Goal: Task Accomplishment & Management: Manage account settings

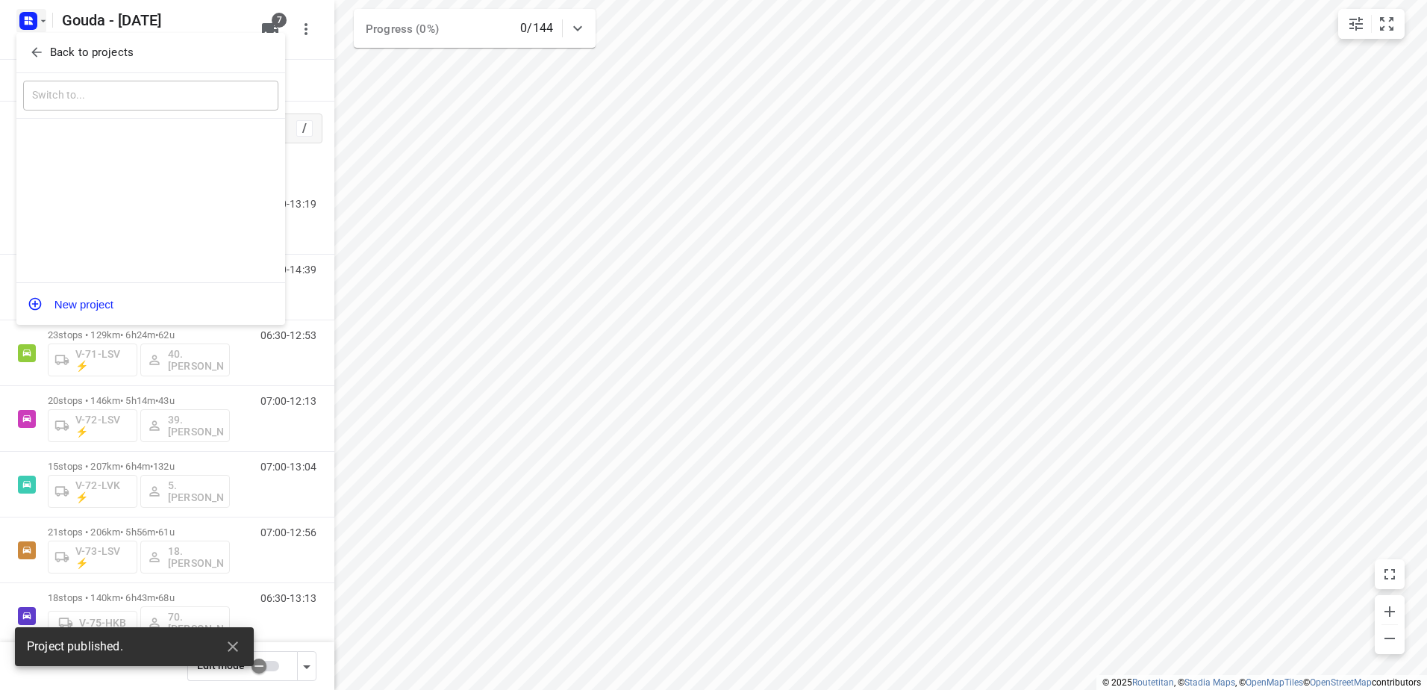
click at [87, 56] on p "Back to projects" at bounding box center [92, 52] width 84 height 17
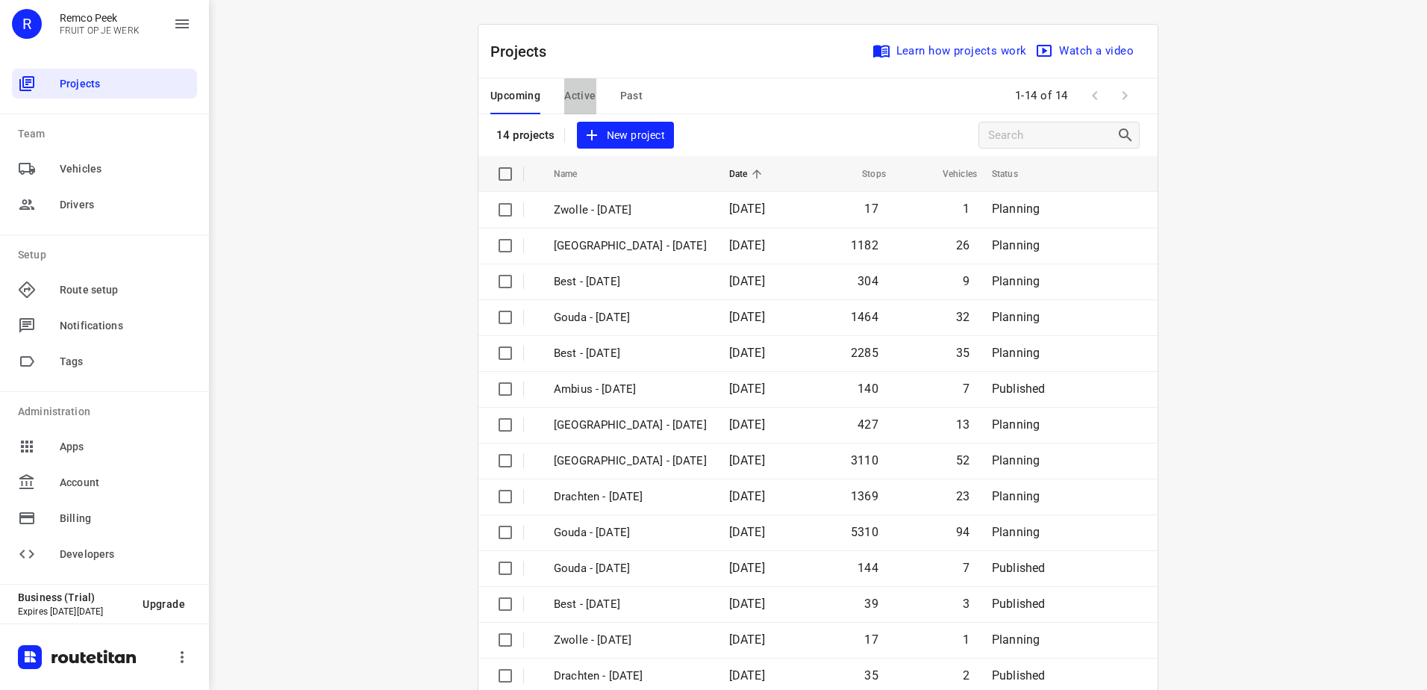
click at [579, 98] on span "Active" at bounding box center [579, 96] width 31 height 19
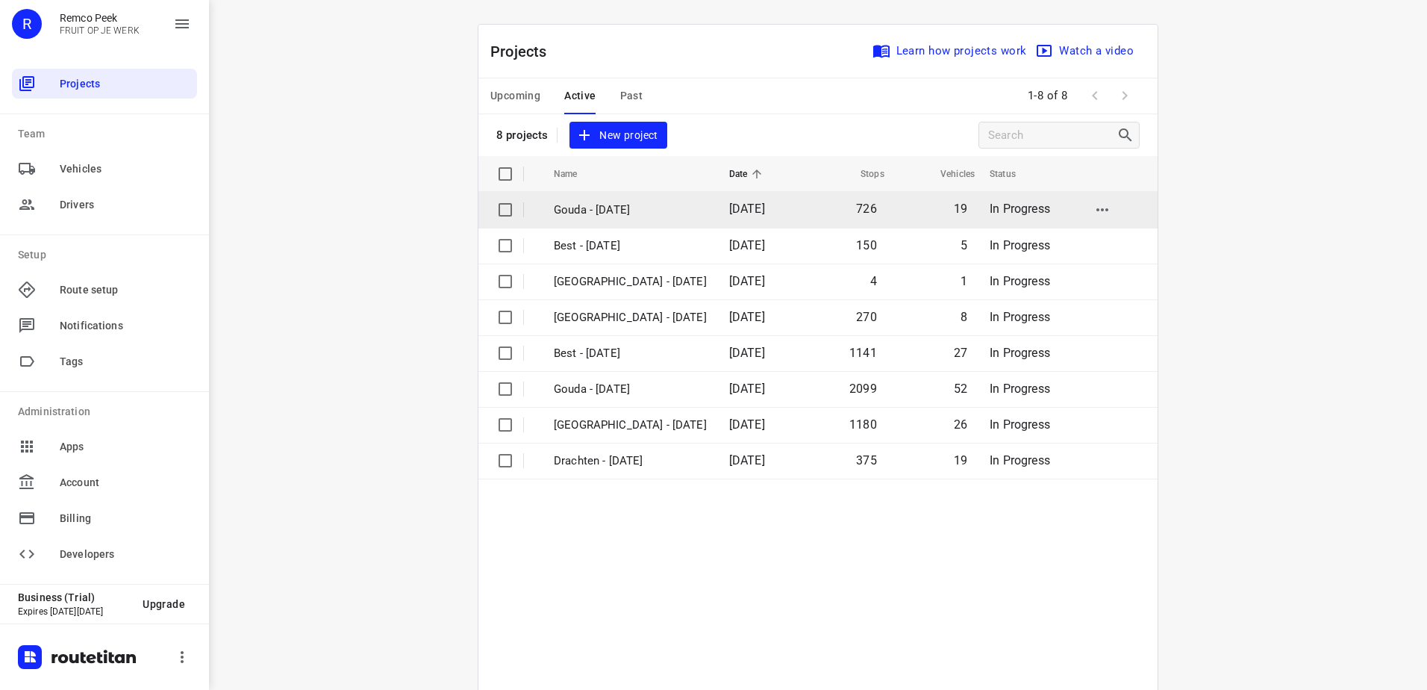
click at [632, 218] on td "Gouda - [DATE]" at bounding box center [628, 210] width 178 height 36
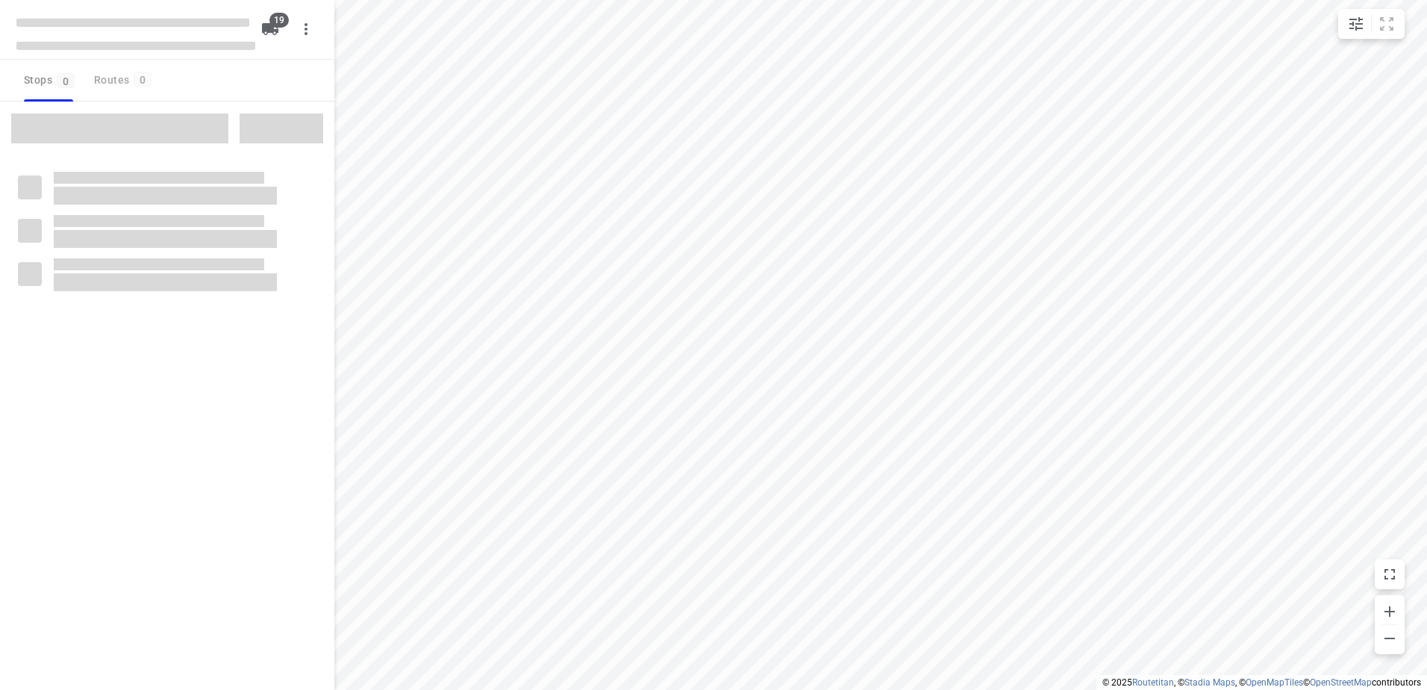
checkbox input "true"
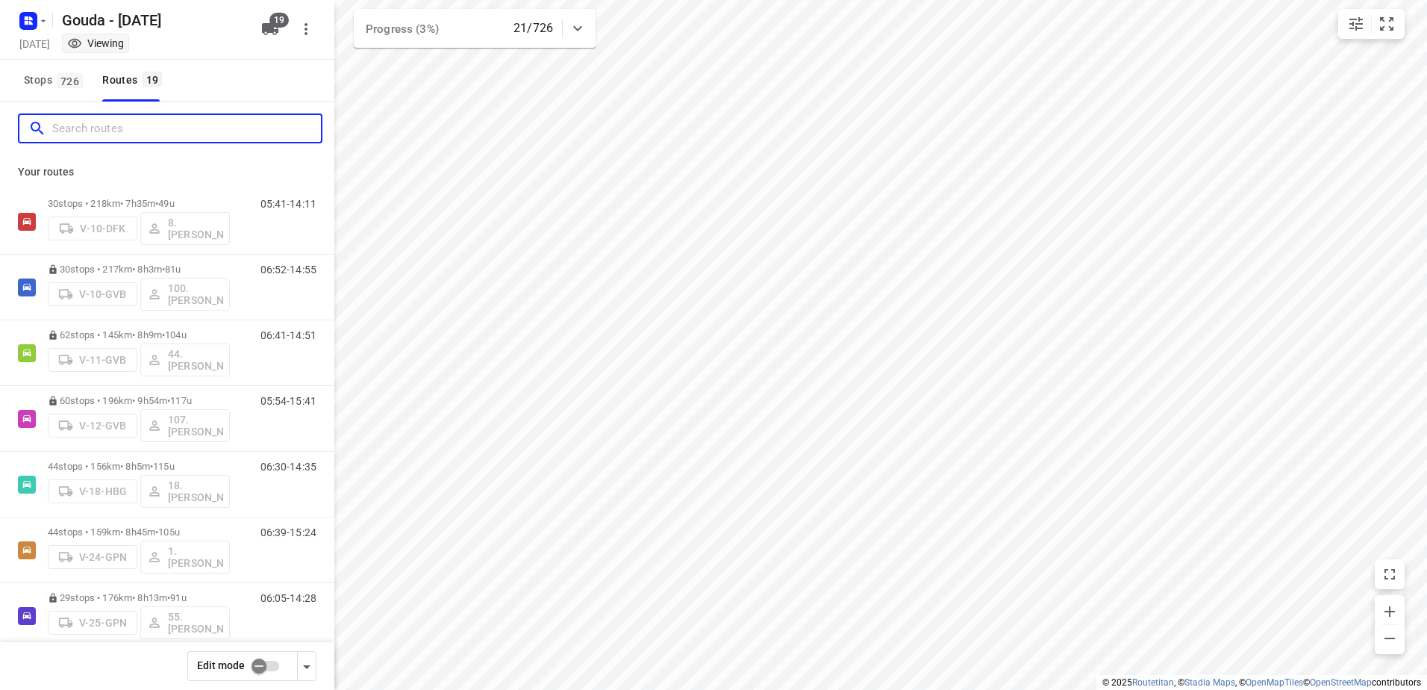
click at [188, 140] on input "Search routes" at bounding box center [186, 128] width 269 height 23
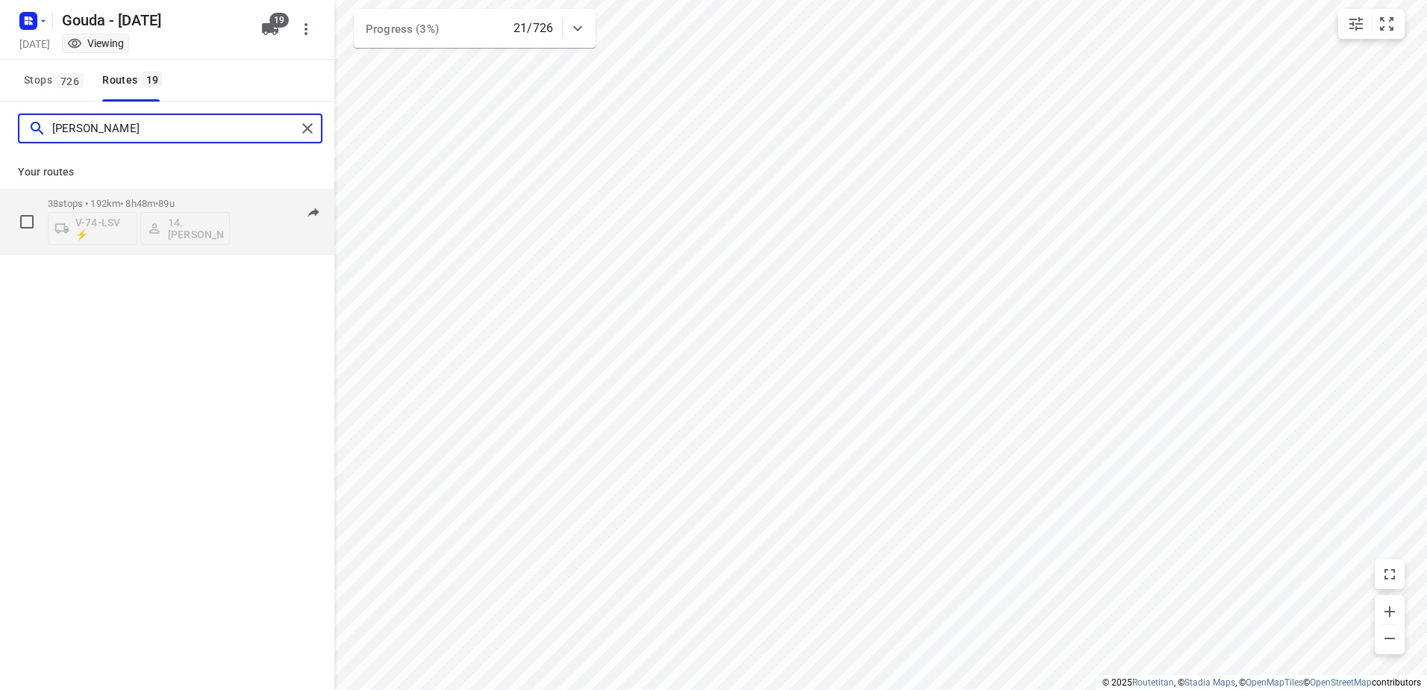
type input "[PERSON_NAME]"
click at [119, 192] on div "38 stops • 192km • 8h48m • 89u V-74-LSV ⚡ 14. [PERSON_NAME]" at bounding box center [139, 221] width 182 height 62
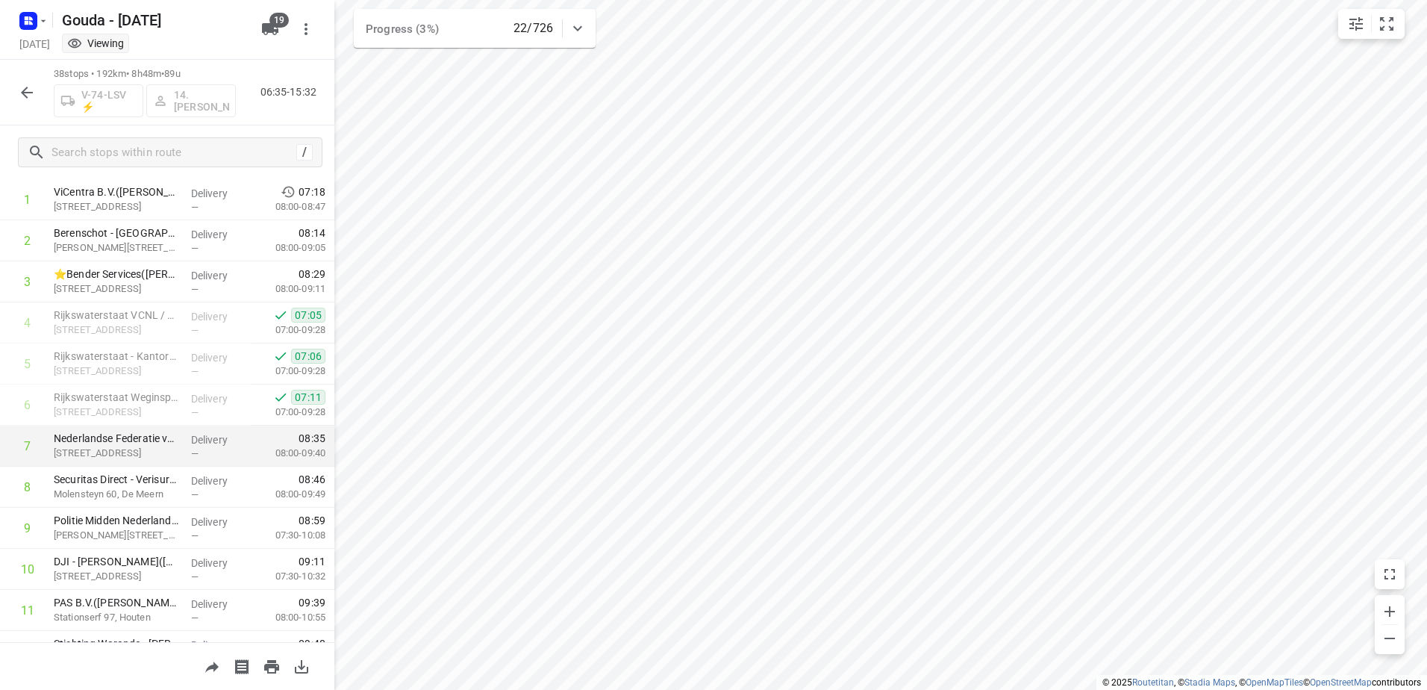
scroll to position [149, 0]
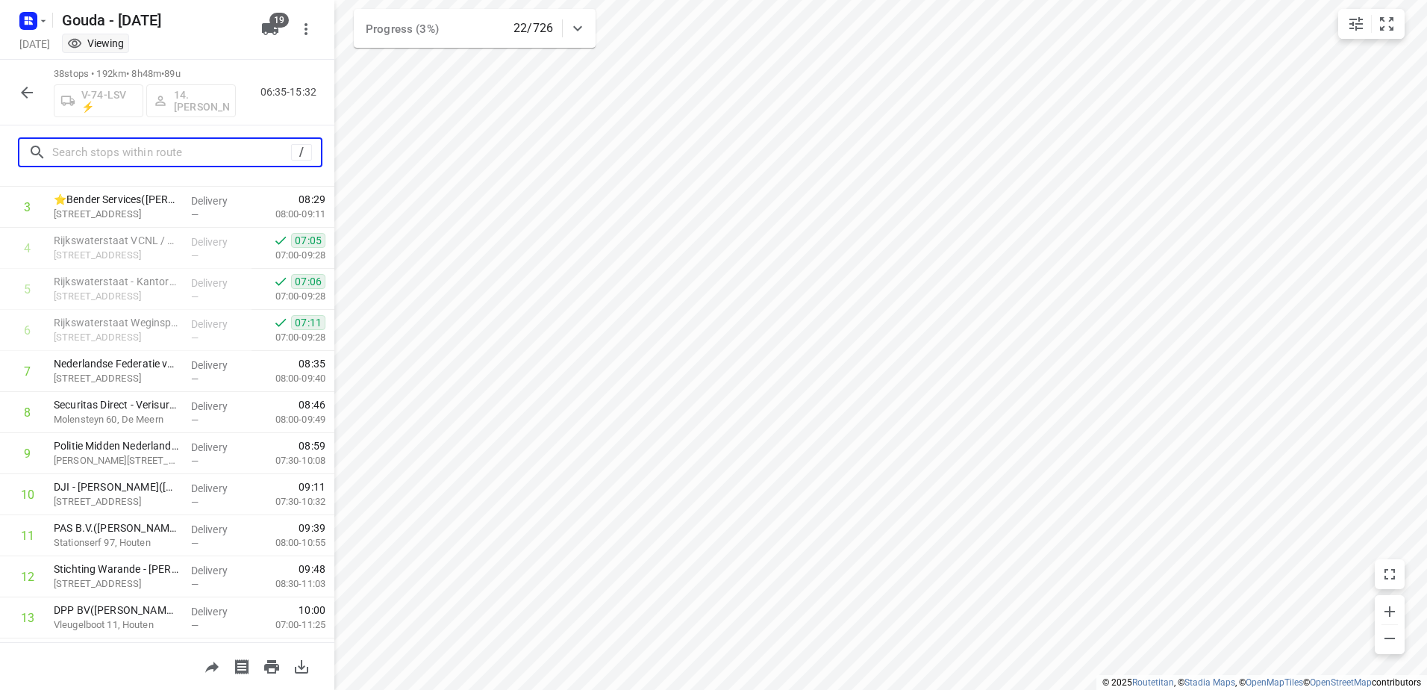
click at [134, 142] on input "text" at bounding box center [171, 152] width 239 height 23
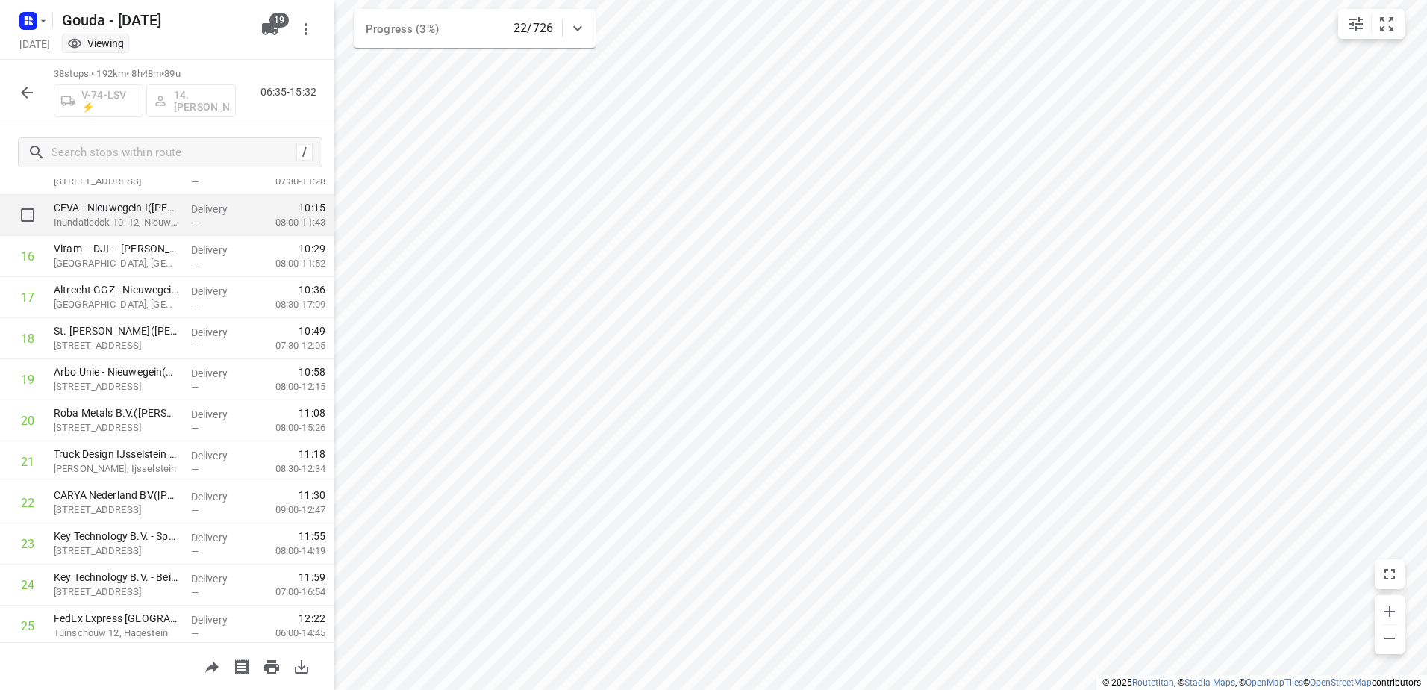
scroll to position [672, 0]
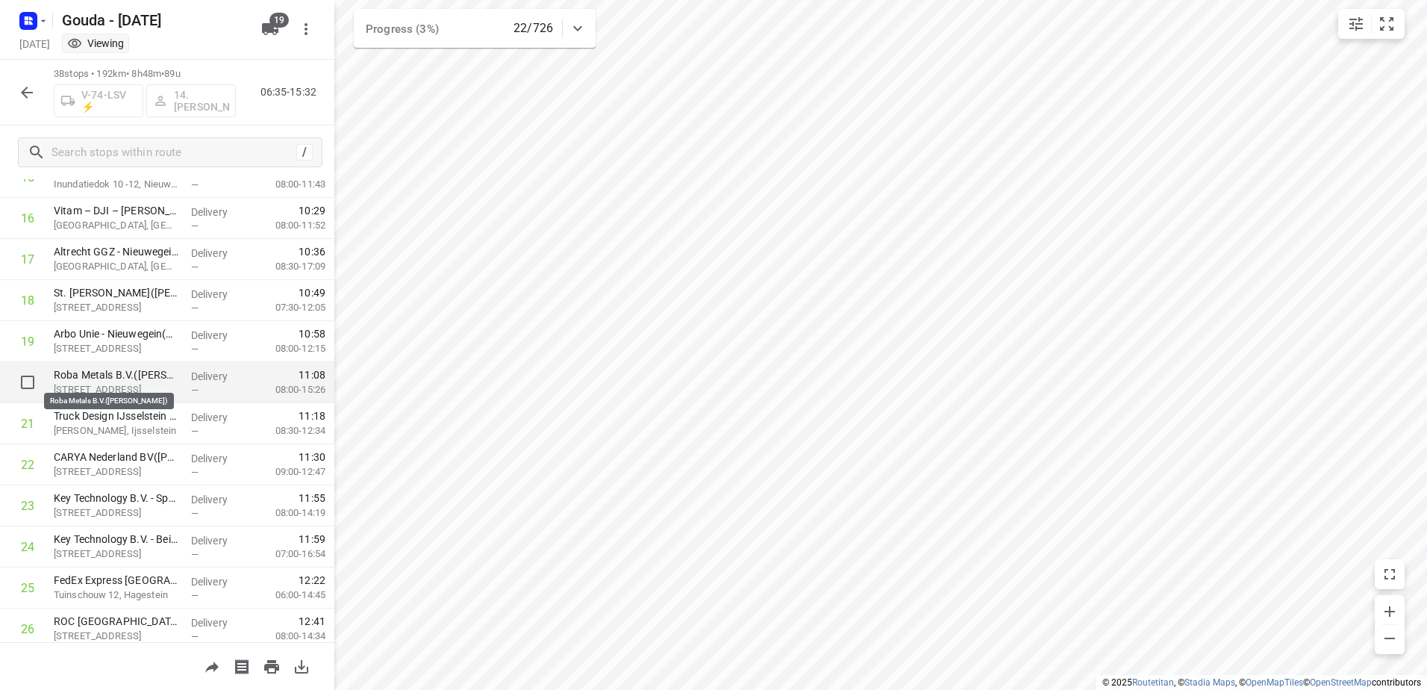
click at [116, 373] on p "Roba Metals B.V.([PERSON_NAME])" at bounding box center [116, 374] width 125 height 15
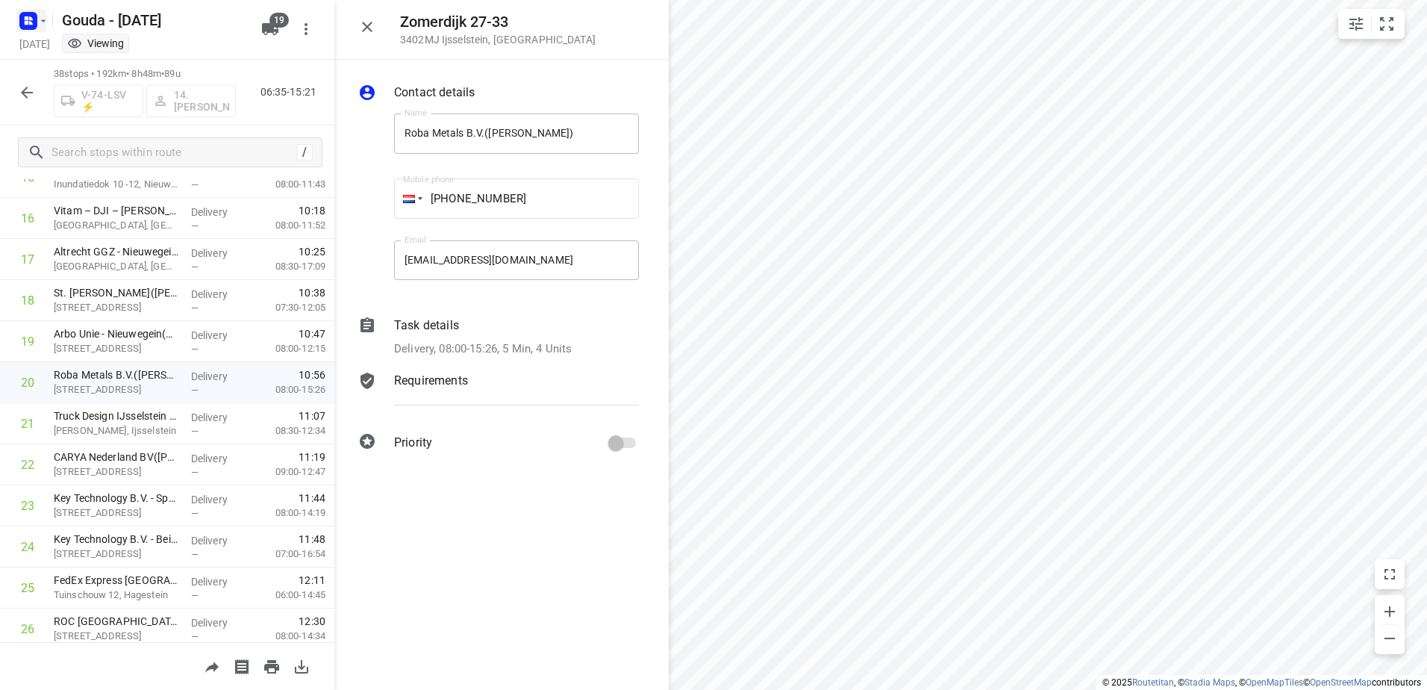
click at [34, 20] on rect "button" at bounding box center [28, 21] width 18 height 18
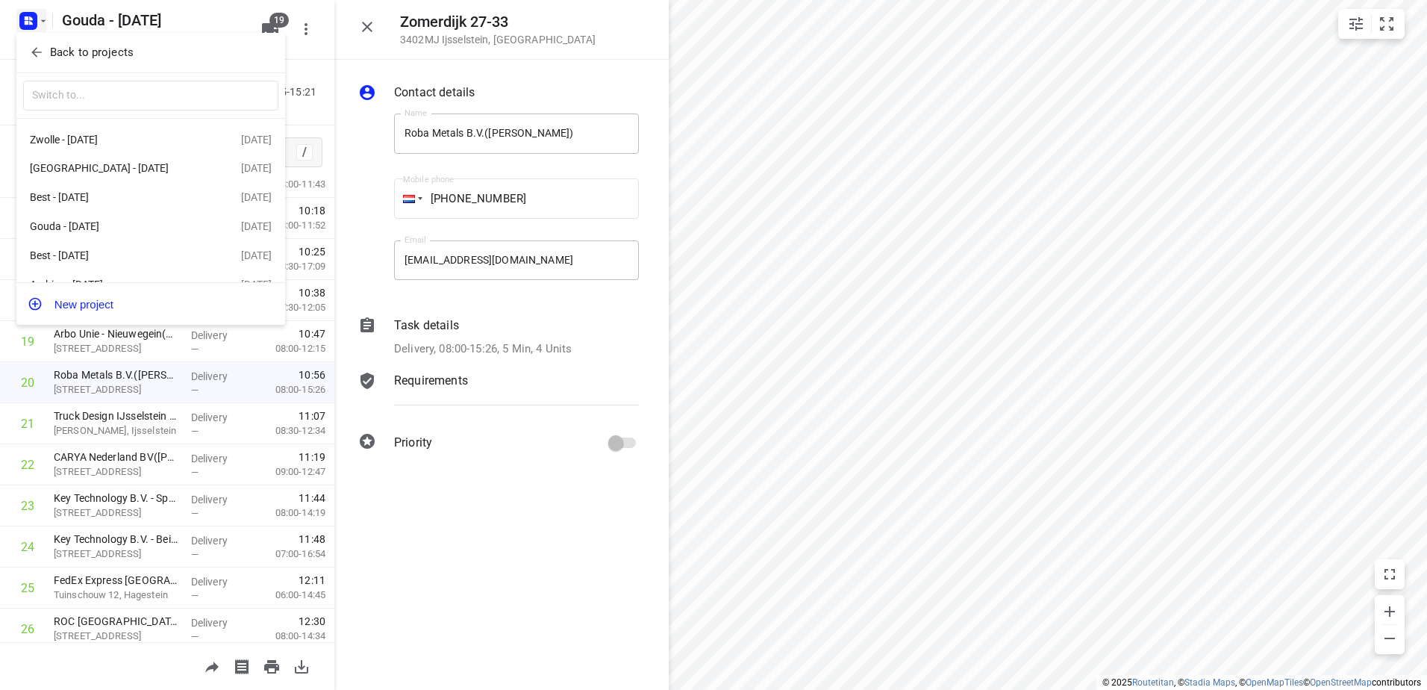
drag, startPoint x: 952, startPoint y: 19, endPoint x: 934, endPoint y: 5, distance: 23.0
click at [945, 10] on div at bounding box center [713, 345] width 1427 height 690
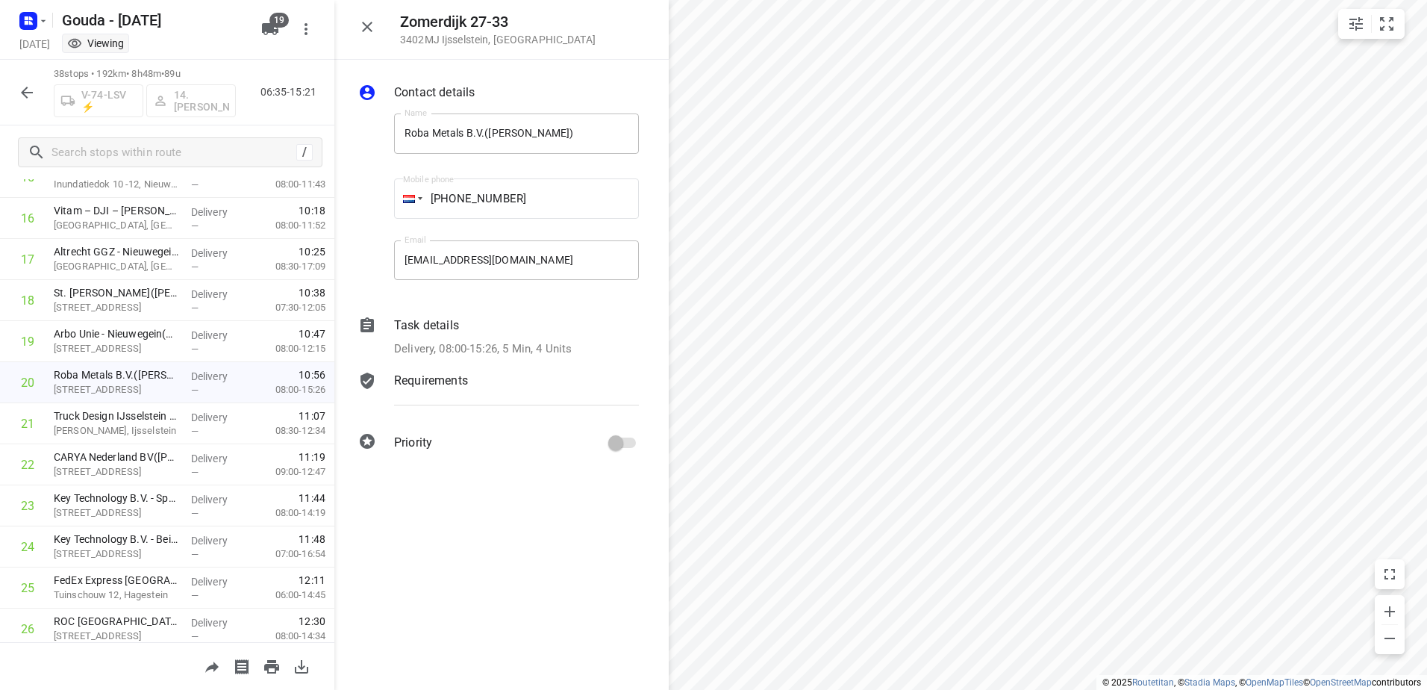
click at [367, 20] on icon "button" at bounding box center [367, 27] width 18 height 18
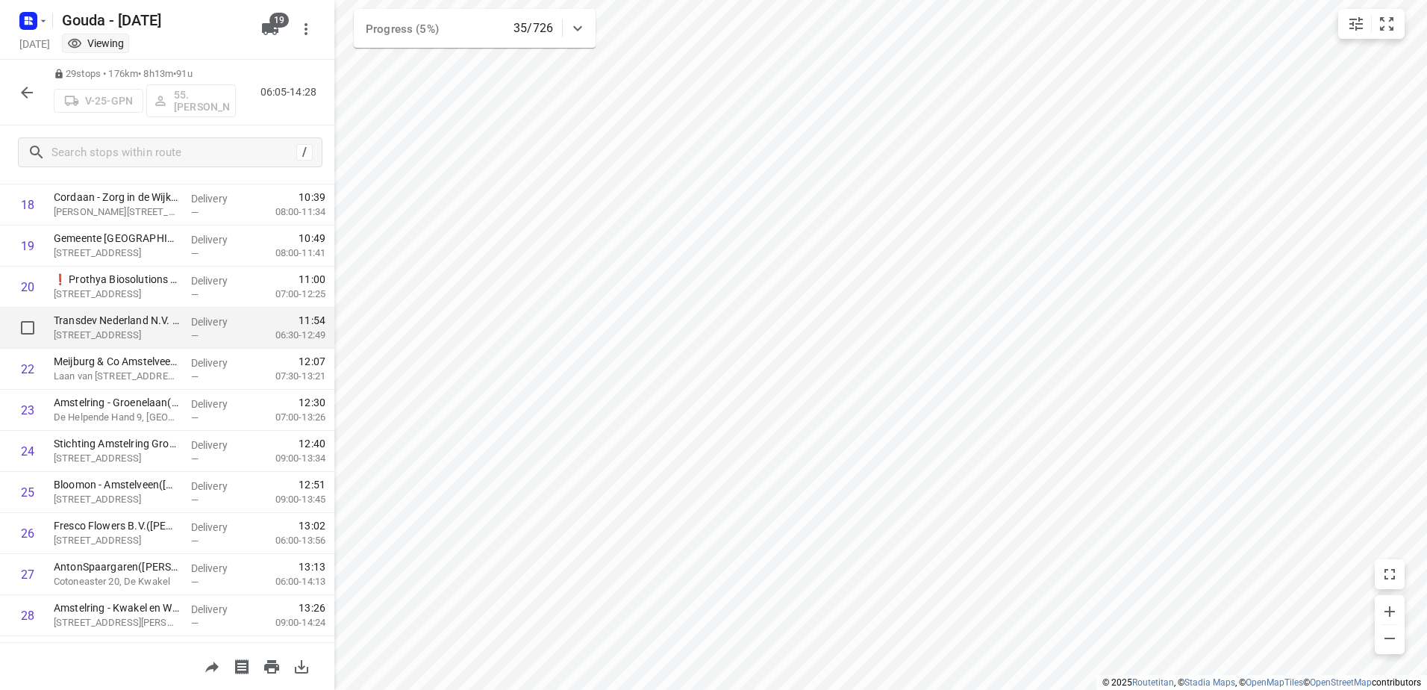
scroll to position [844, 0]
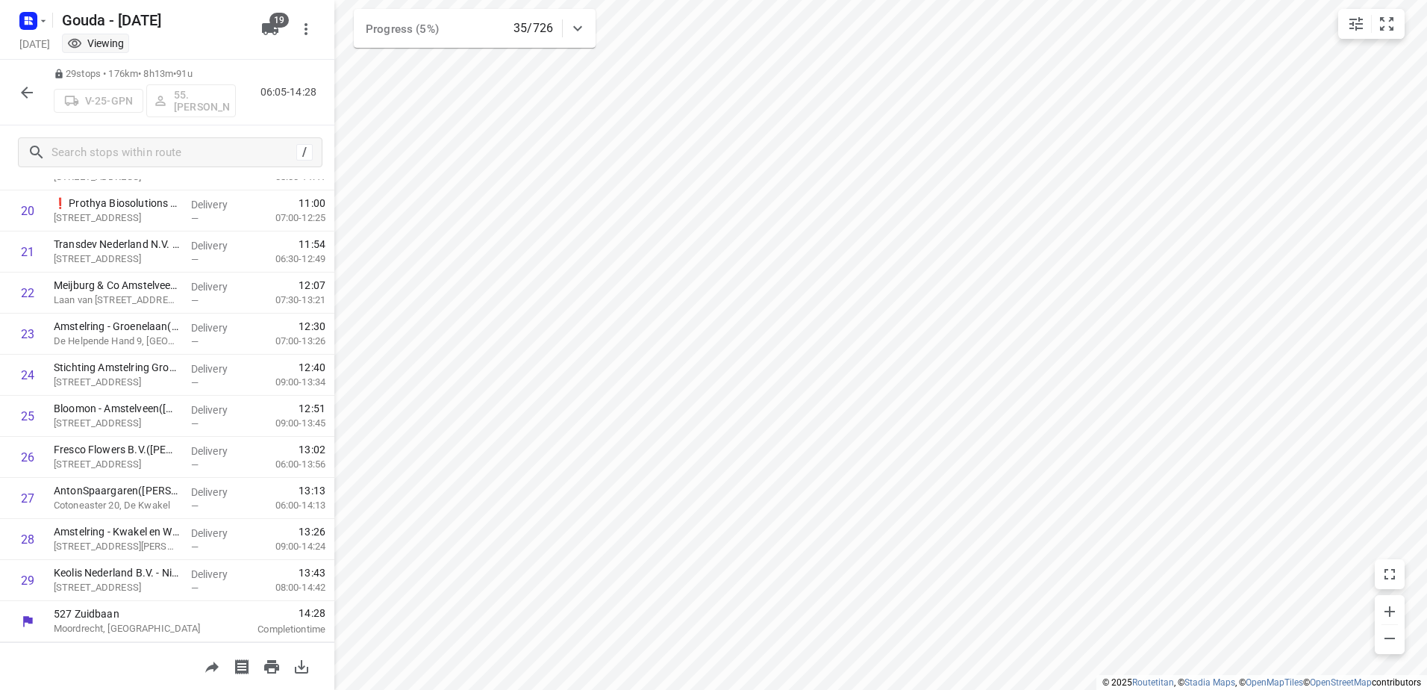
click at [34, 81] on button "button" at bounding box center [27, 93] width 30 height 30
drag, startPoint x: 10, startPoint y: 88, endPoint x: 18, endPoint y: 99, distance: 12.8
click at [10, 88] on div "29 stops • 176km • 8h13m • 91u V-25-GPN 55. [PERSON_NAME] 06:05-14:28" at bounding box center [167, 93] width 334 height 66
click at [20, 100] on icon "button" at bounding box center [27, 93] width 18 height 18
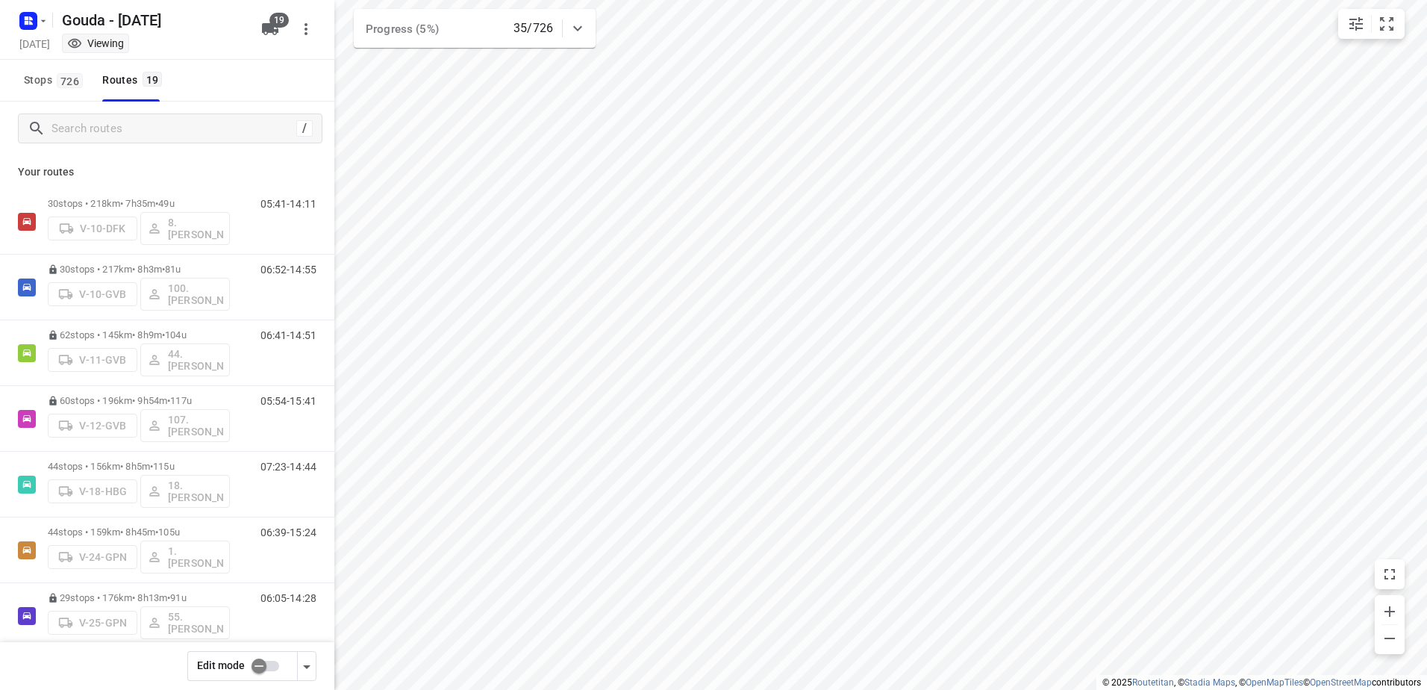
click at [264, 666] on input "checkbox" at bounding box center [258, 666] width 85 height 28
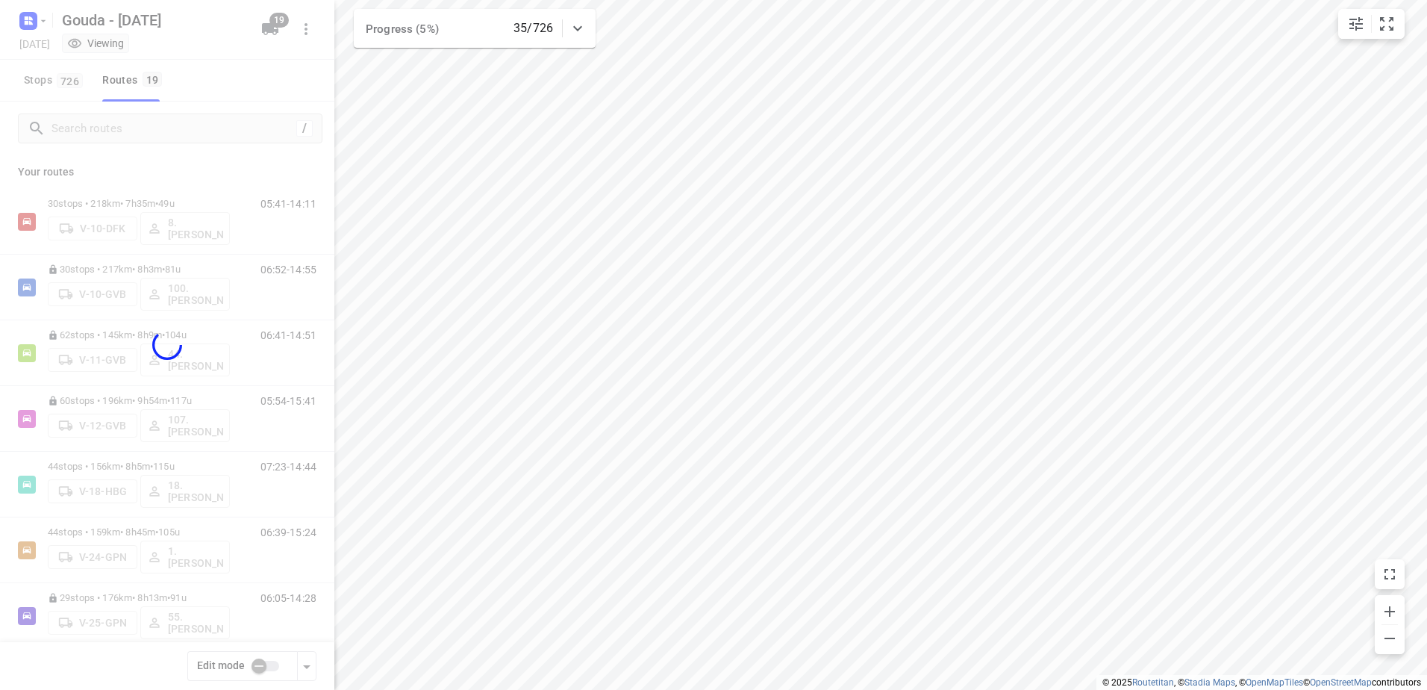
checkbox input "true"
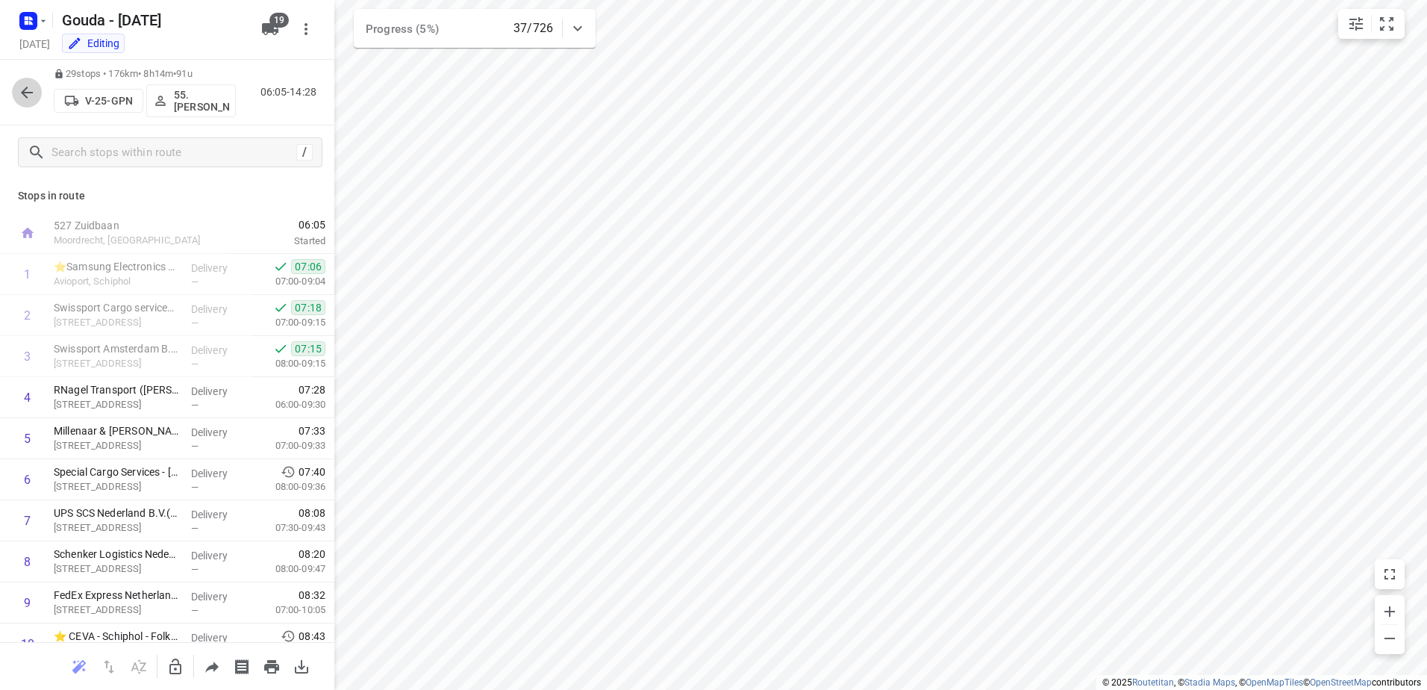
click at [13, 87] on button "button" at bounding box center [27, 93] width 30 height 30
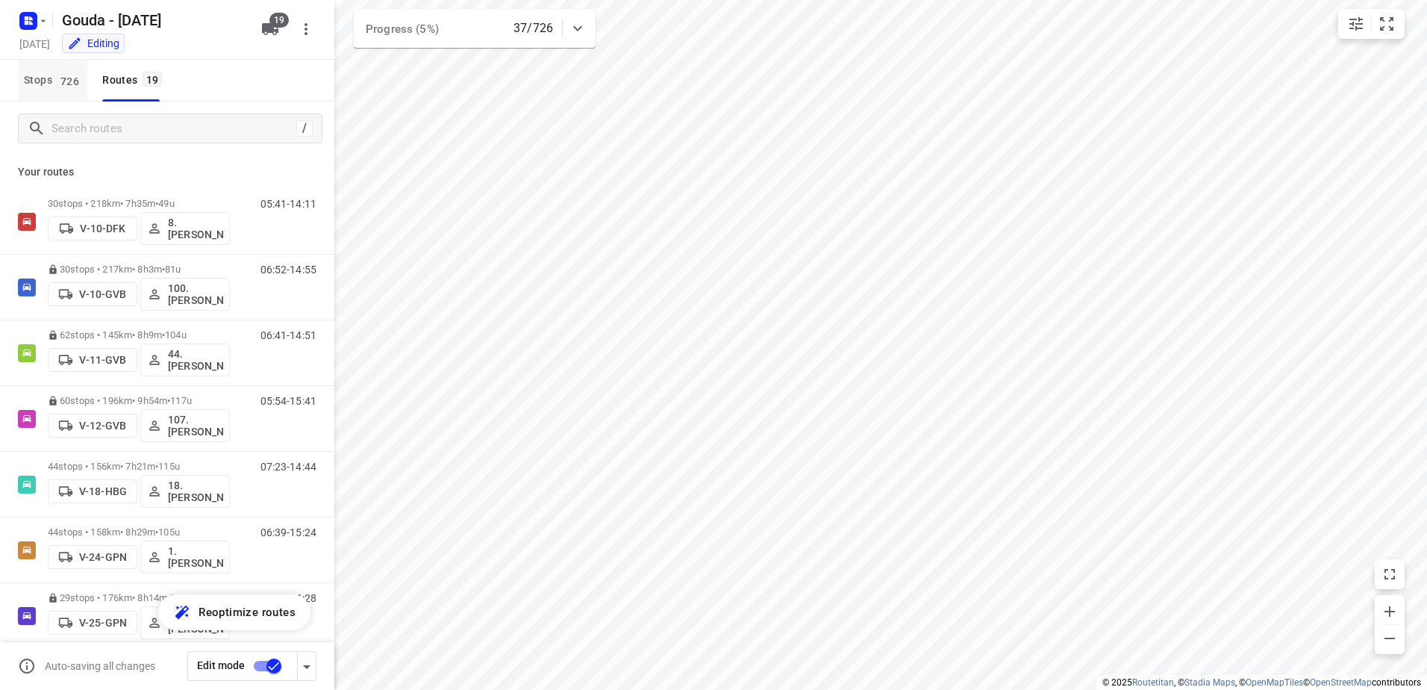
click at [46, 85] on span "Stops 726" at bounding box center [55, 80] width 63 height 19
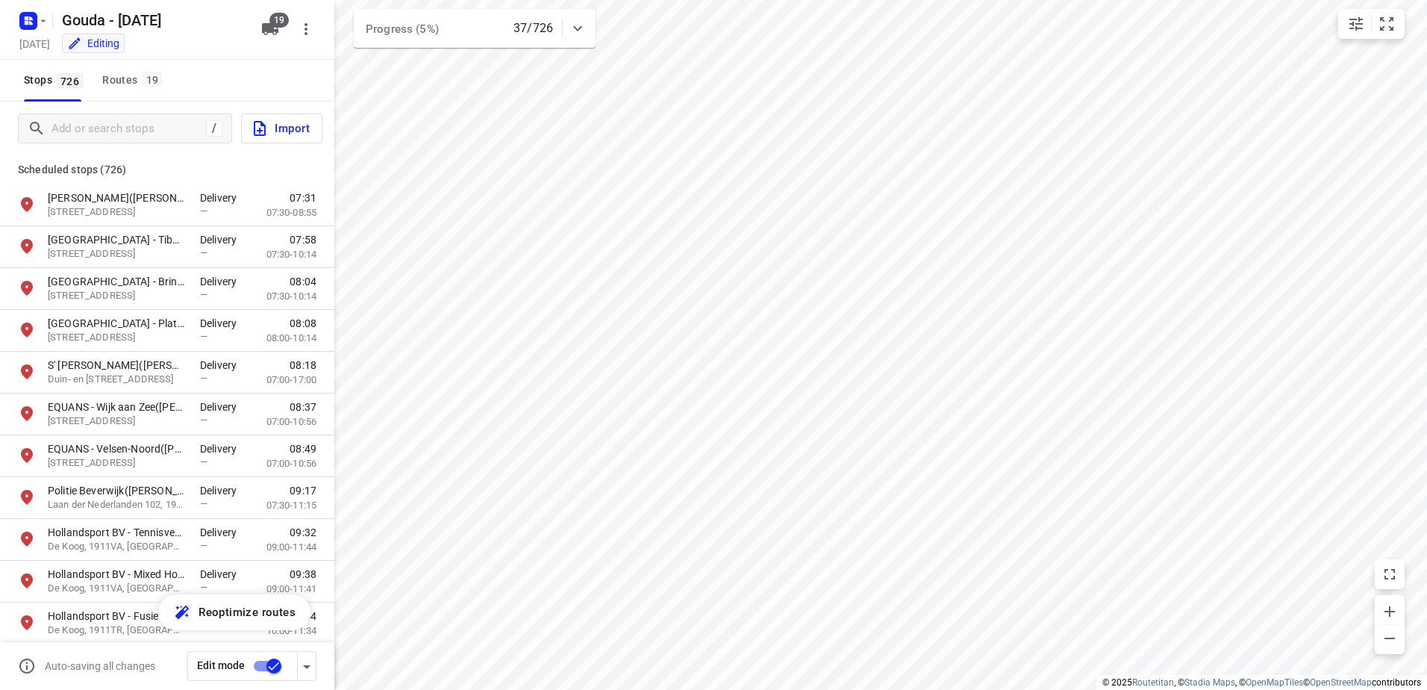
click at [109, 109] on div "/ Import" at bounding box center [167, 129] width 334 height 54
click at [120, 128] on input "Add or search stops" at bounding box center [126, 128] width 149 height 23
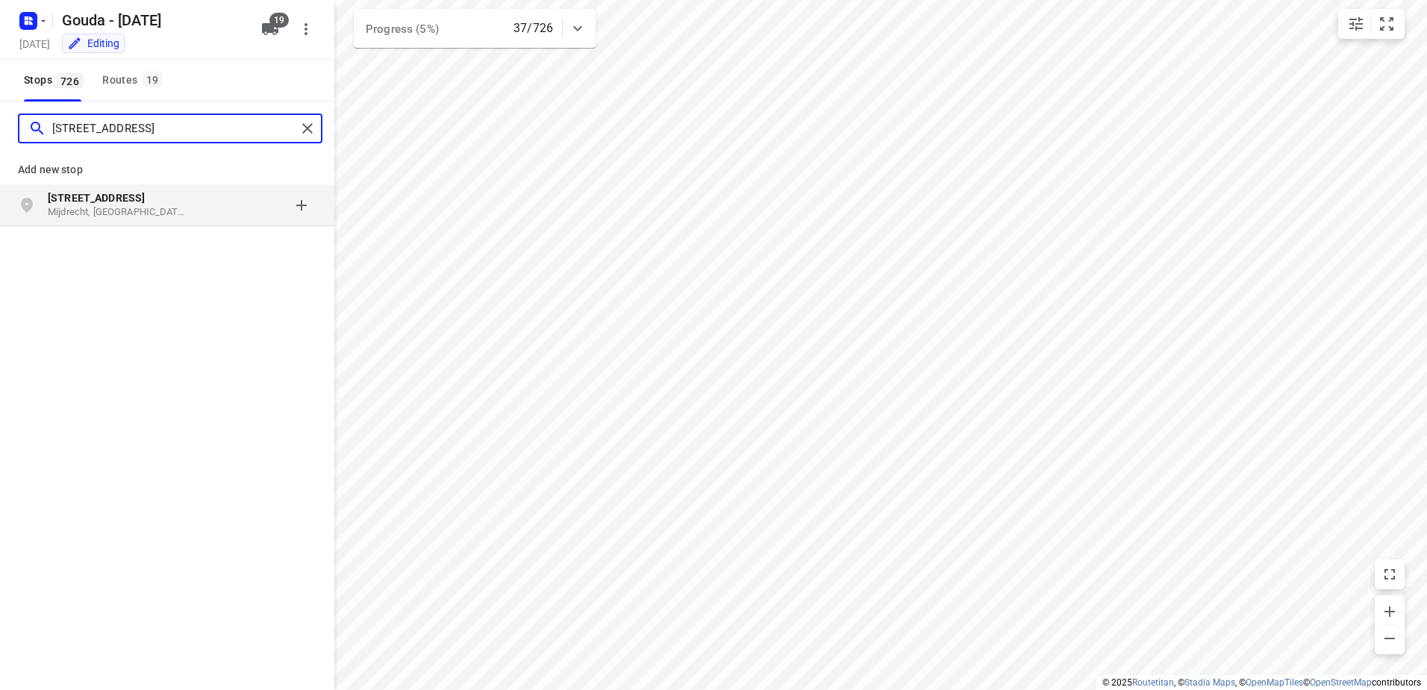
type input "[STREET_ADDRESS]"
click at [305, 200] on div "grid" at bounding box center [258, 205] width 116 height 30
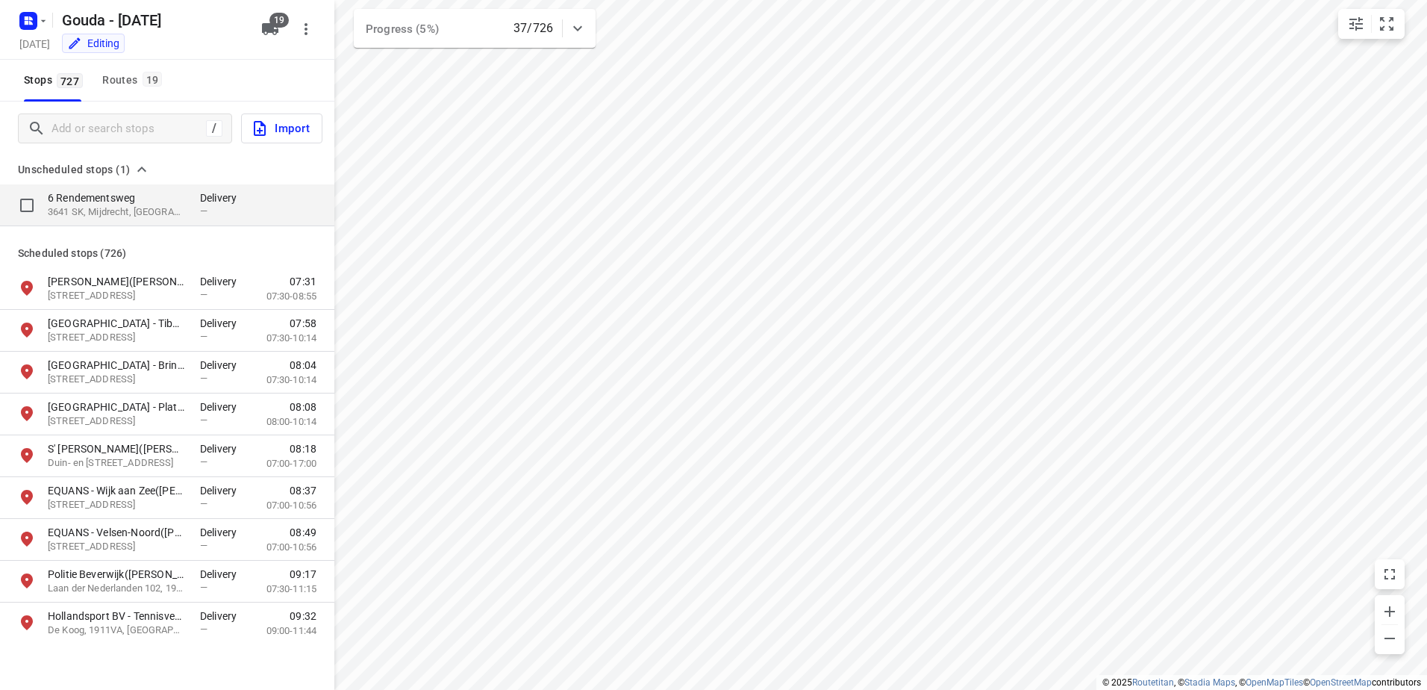
click at [116, 205] on p "3641 SK, Mijdrecht, [GEOGRAPHIC_DATA]" at bounding box center [116, 212] width 137 height 14
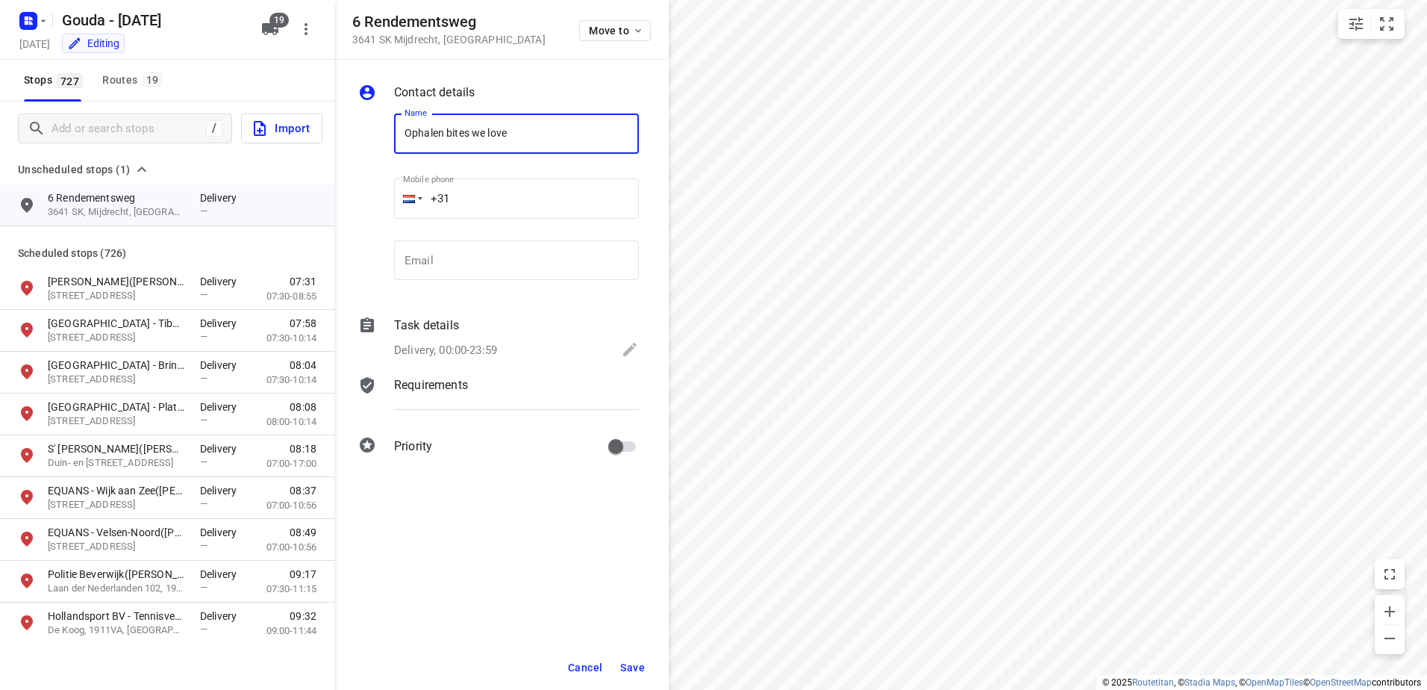
type input "Ophalen bites we love"
click at [616, 671] on button "Save" at bounding box center [632, 667] width 37 height 27
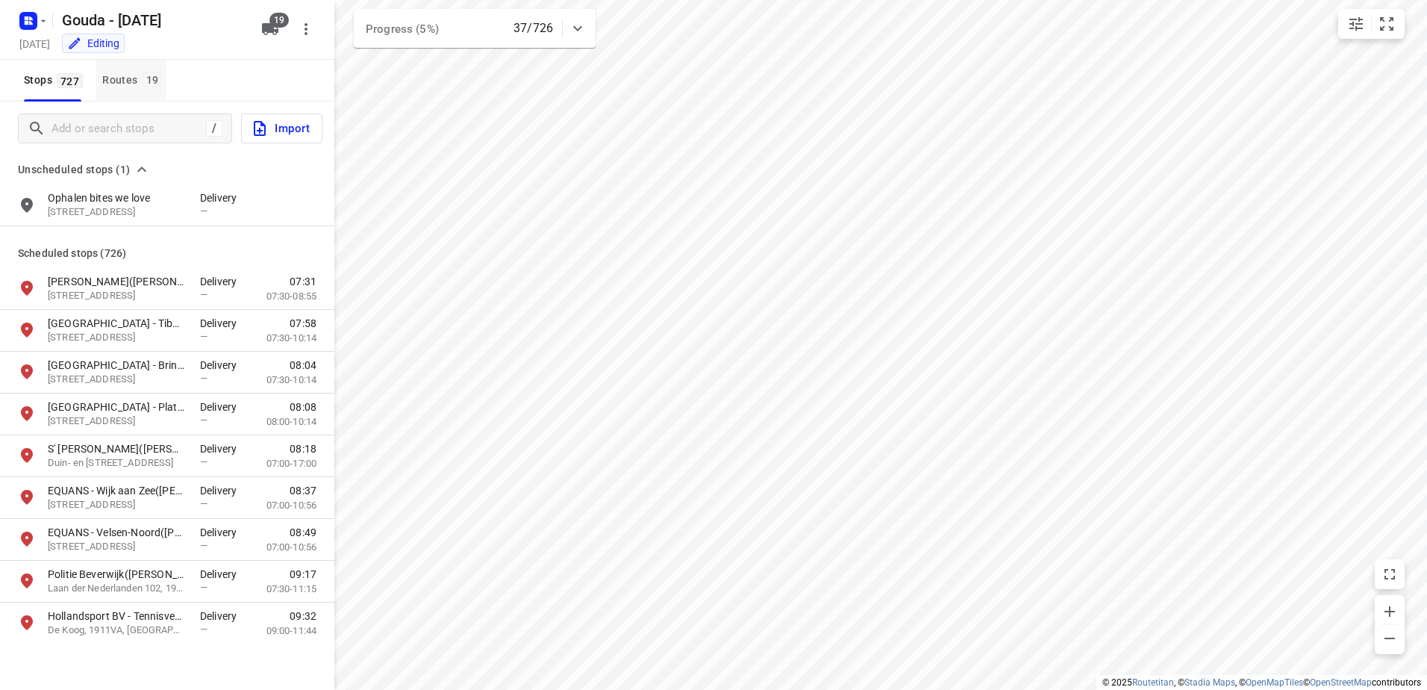
click at [110, 83] on div "Routes 19" at bounding box center [134, 80] width 64 height 19
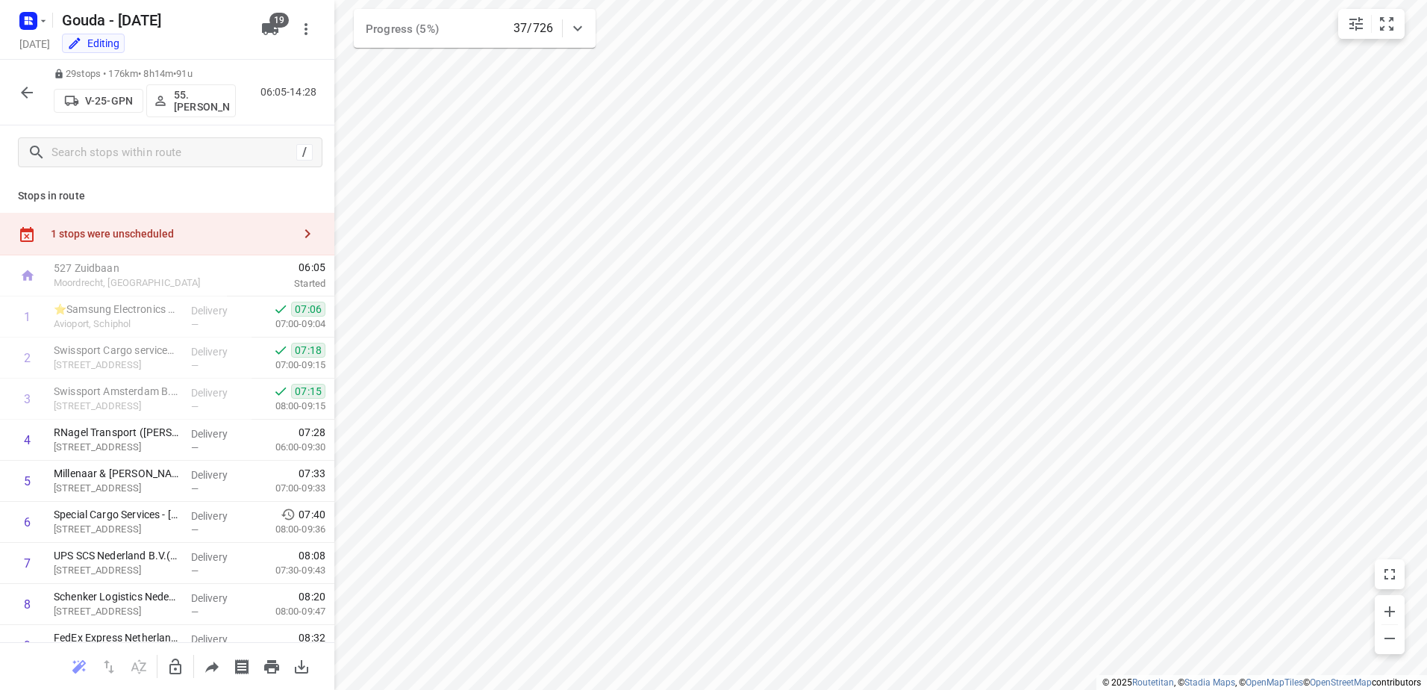
click at [166, 245] on div "1 stops were unscheduled" at bounding box center [167, 234] width 334 height 43
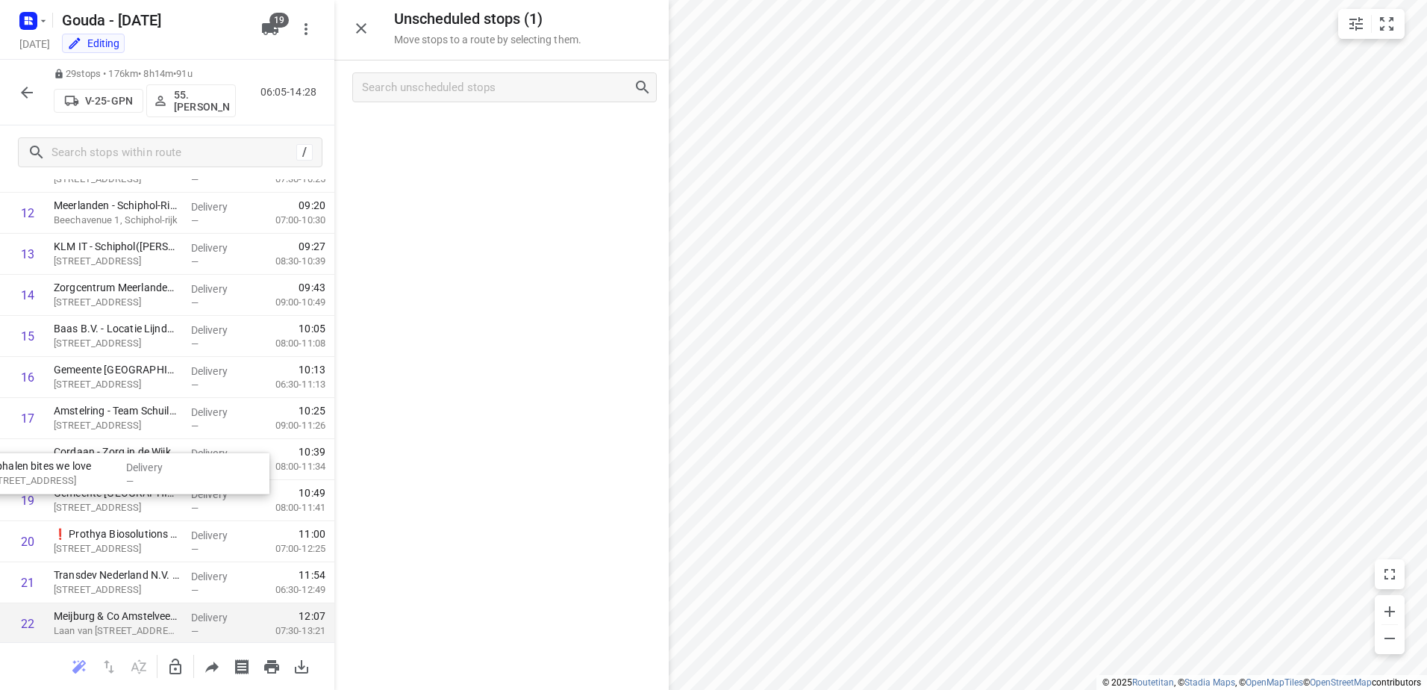
scroll to position [672, 0]
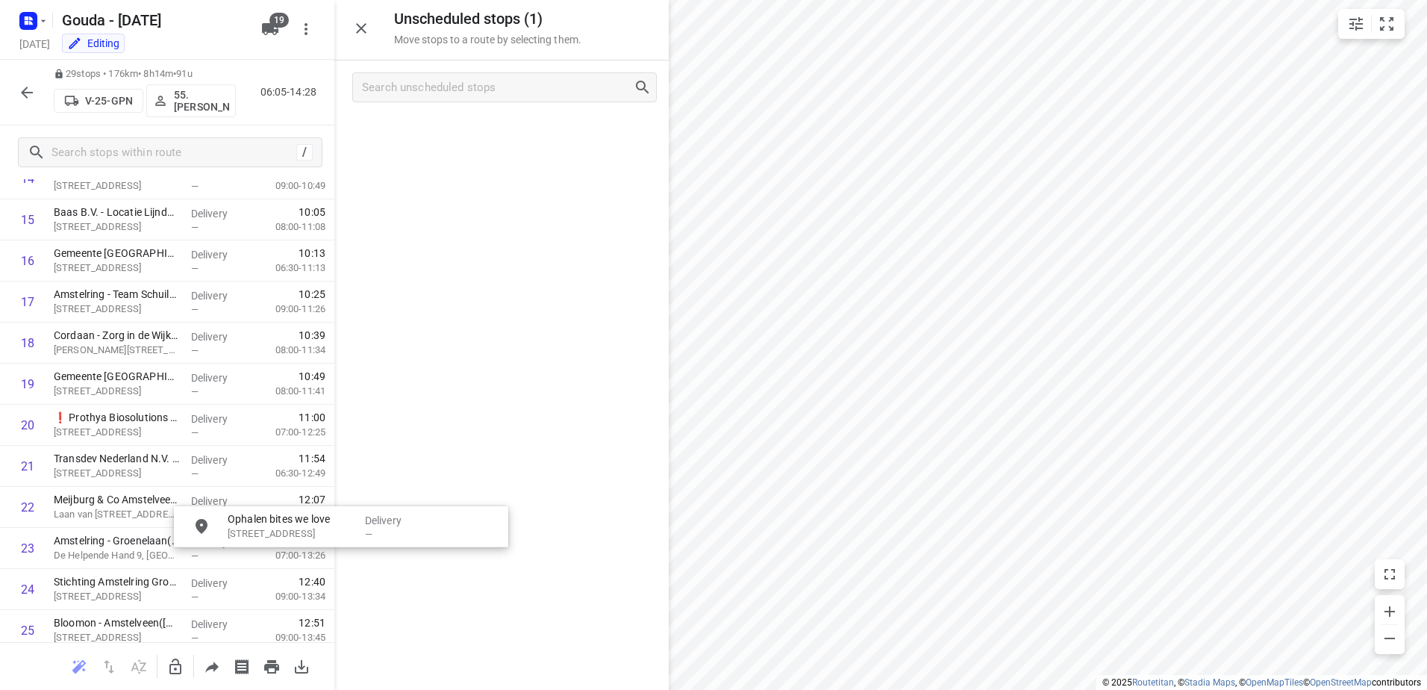
drag, startPoint x: 503, startPoint y: 137, endPoint x: 423, endPoint y: 467, distance: 338.7
click at [179, 658] on icon "button" at bounding box center [175, 667] width 18 height 18
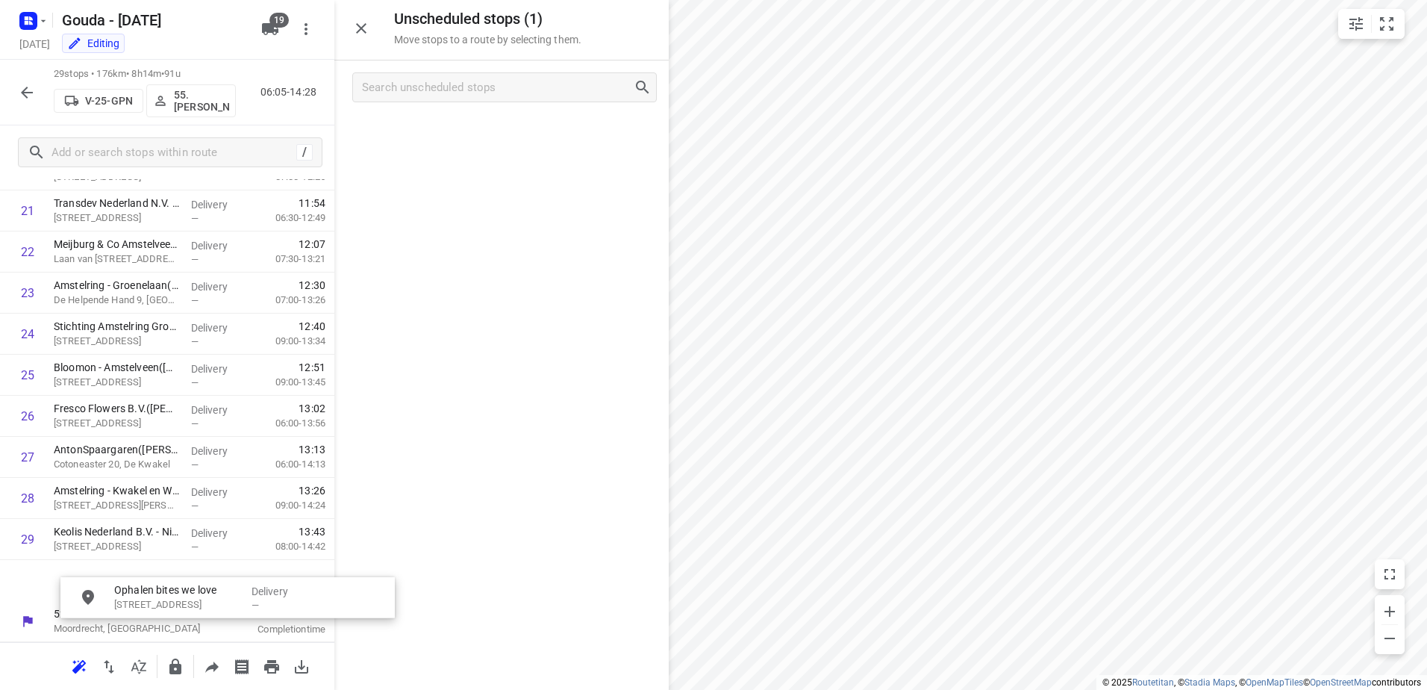
drag, startPoint x: 420, startPoint y: 166, endPoint x: 100, endPoint y: 580, distance: 523.6
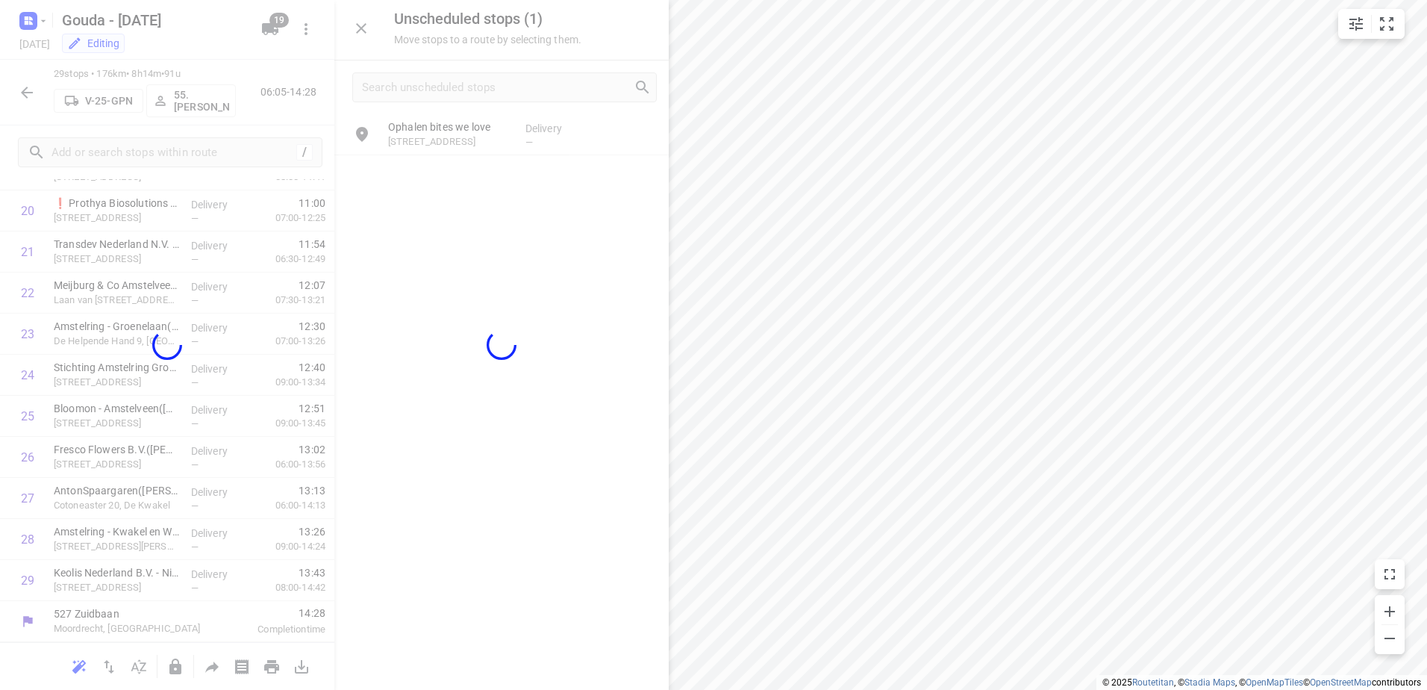
scroll to position [885, 0]
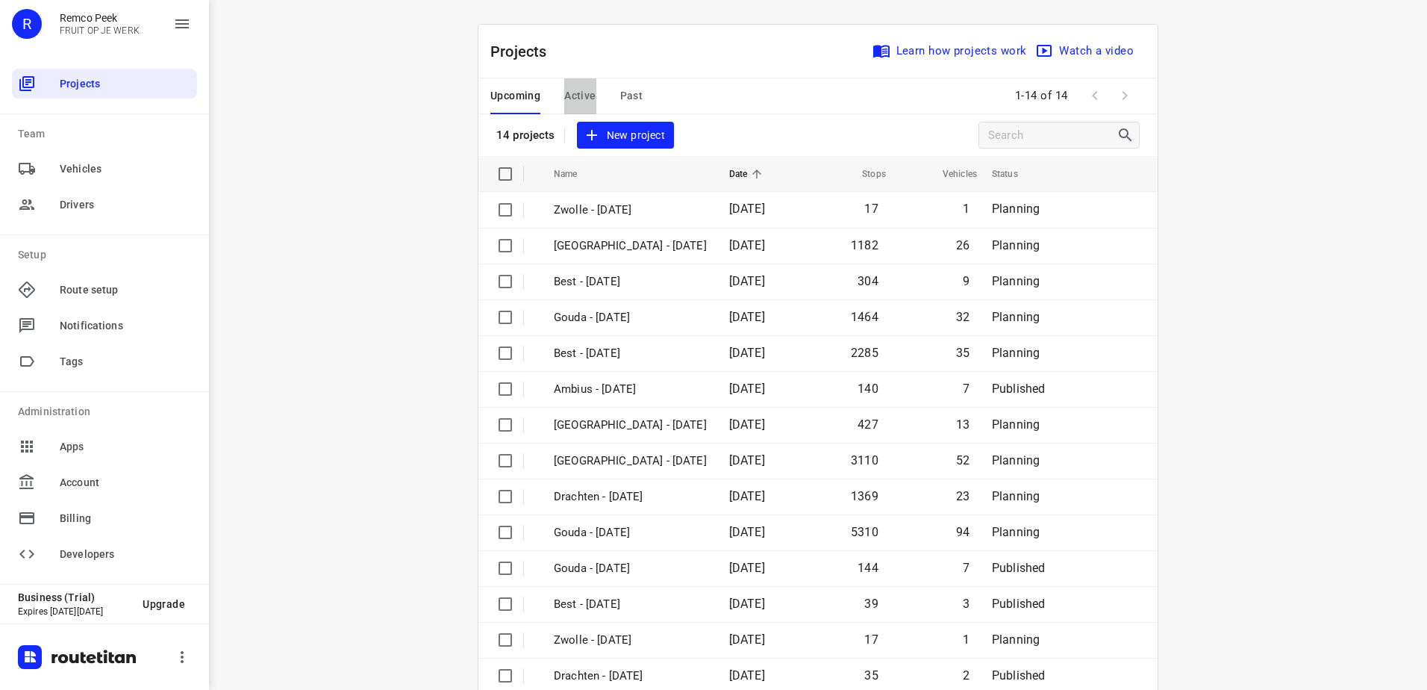
click at [573, 87] on span "Active" at bounding box center [579, 96] width 31 height 19
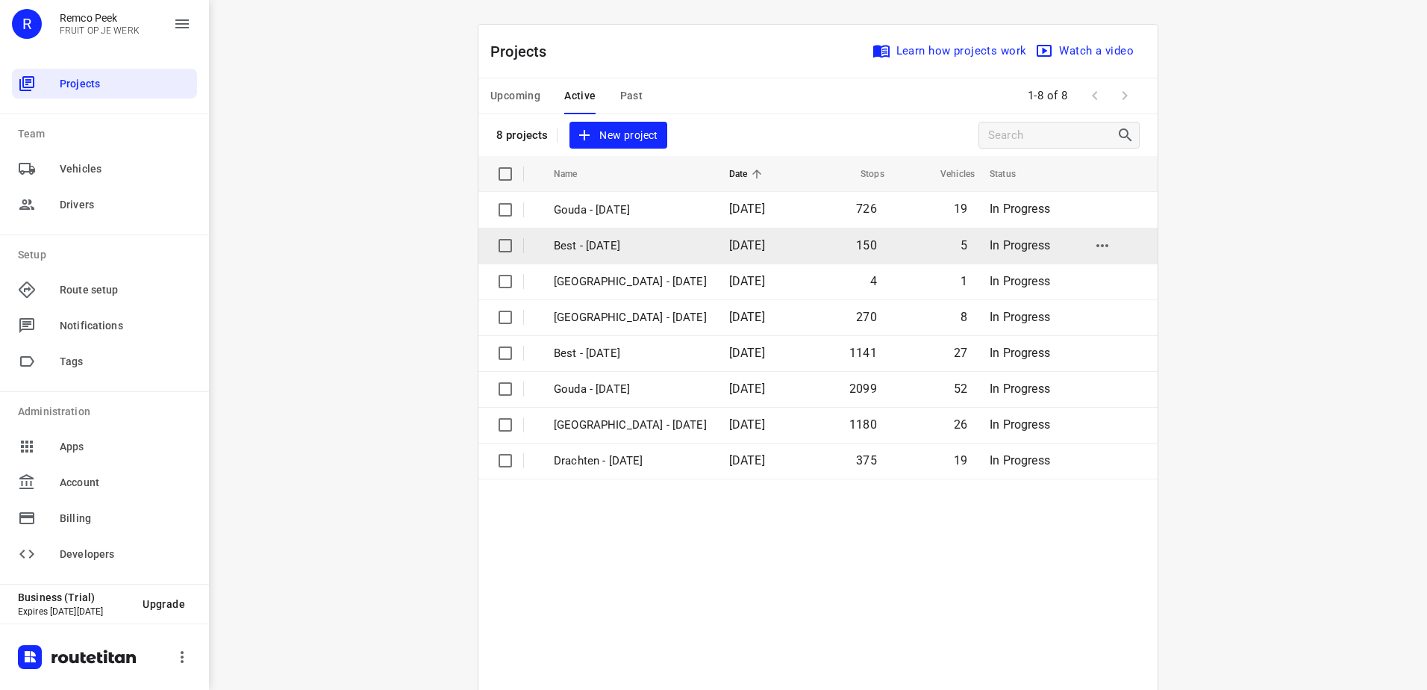
click at [613, 249] on p "Best - [DATE]" at bounding box center [630, 245] width 153 height 17
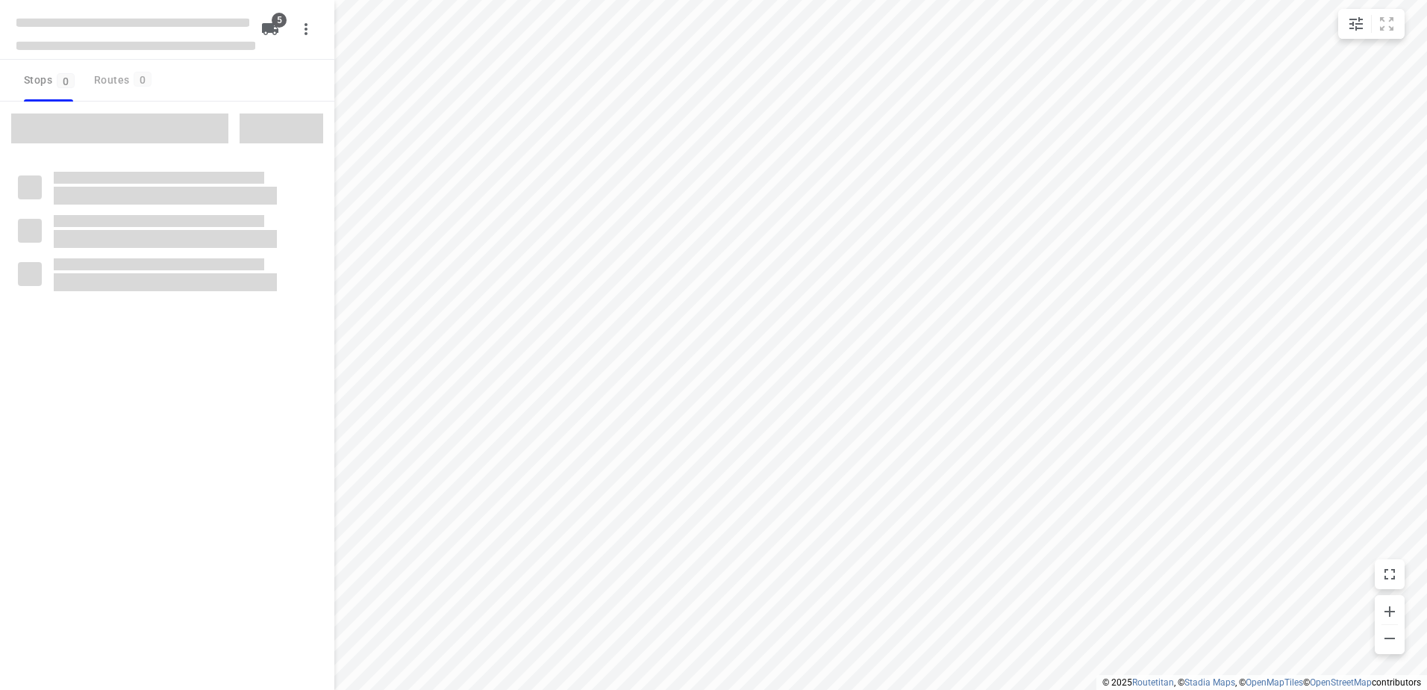
checkbox input "true"
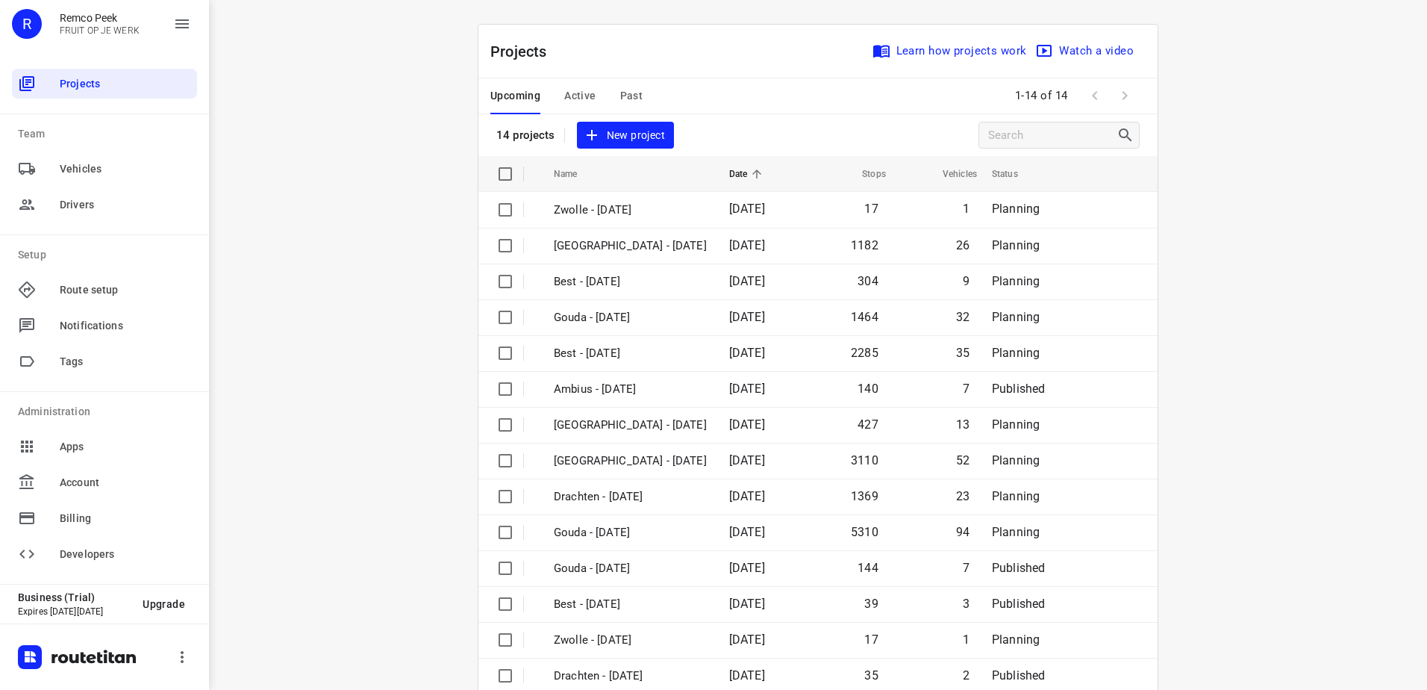
click at [573, 95] on span "Active" at bounding box center [579, 96] width 31 height 19
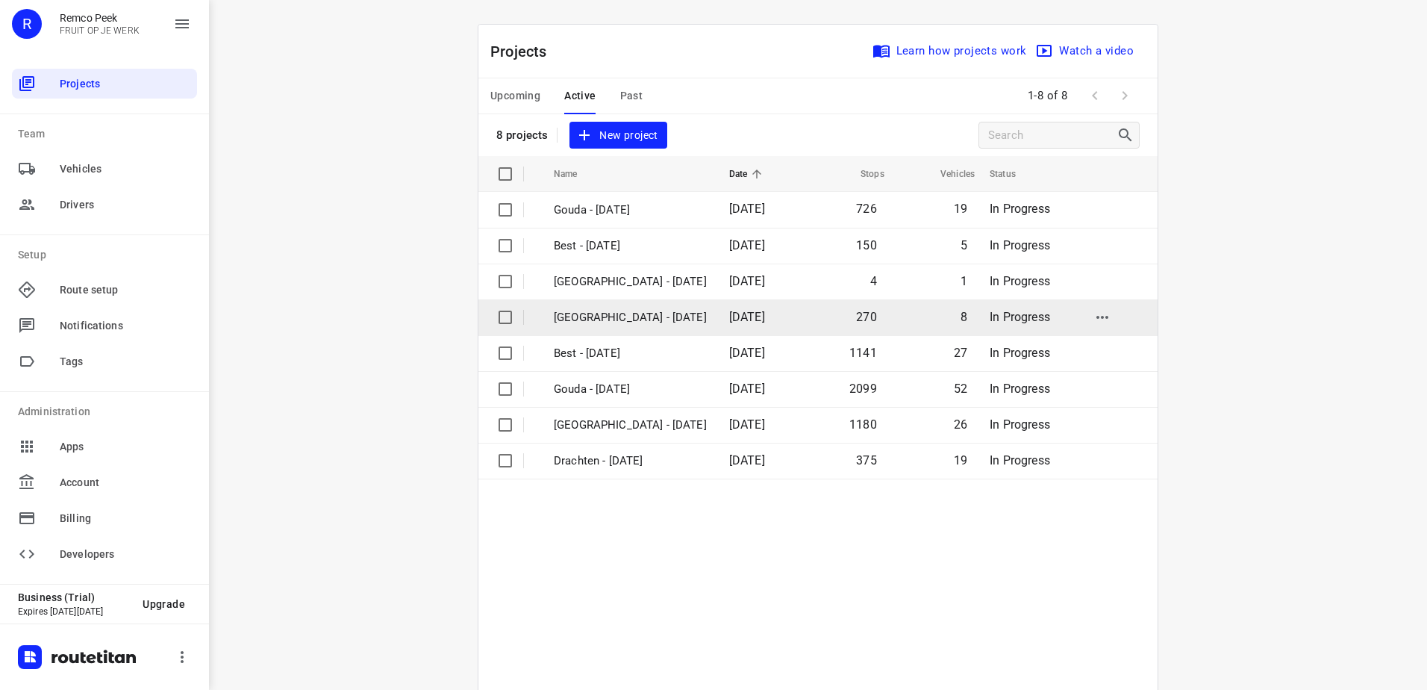
click at [633, 311] on p "[GEOGRAPHIC_DATA] - [DATE]" at bounding box center [630, 317] width 153 height 17
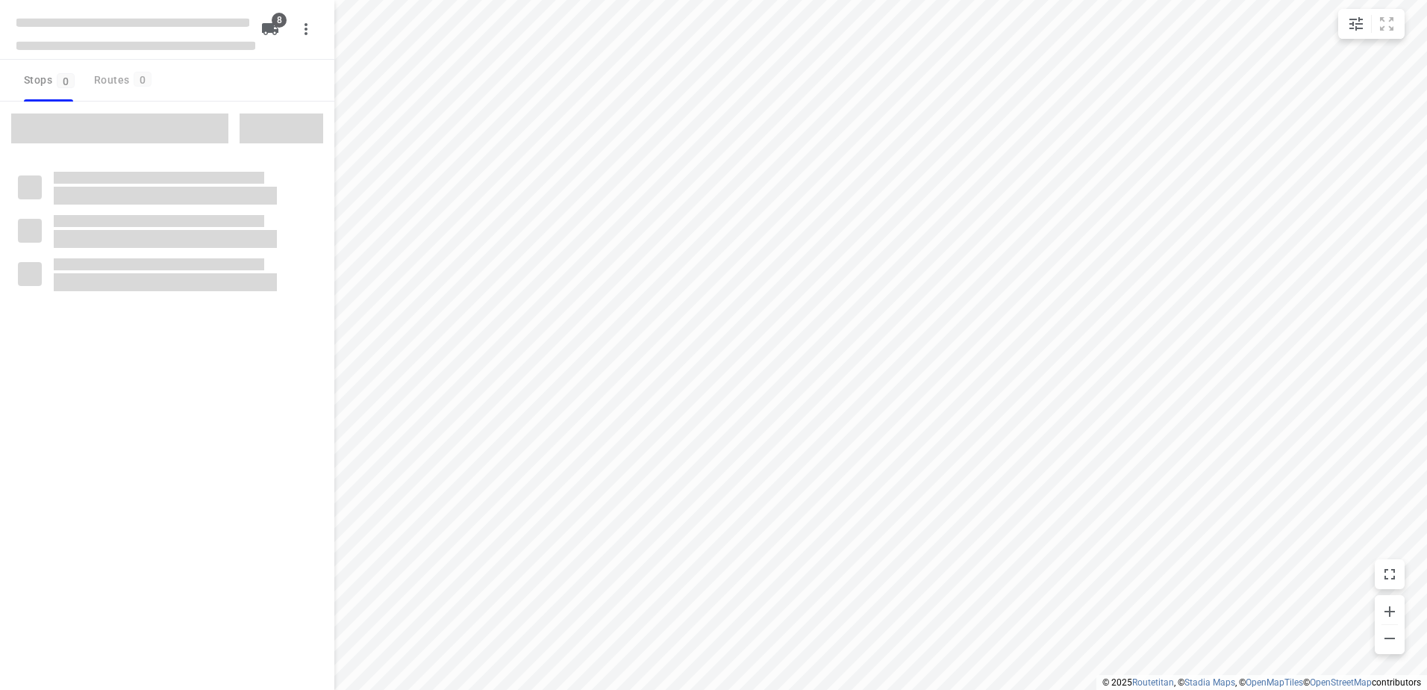
checkbox input "true"
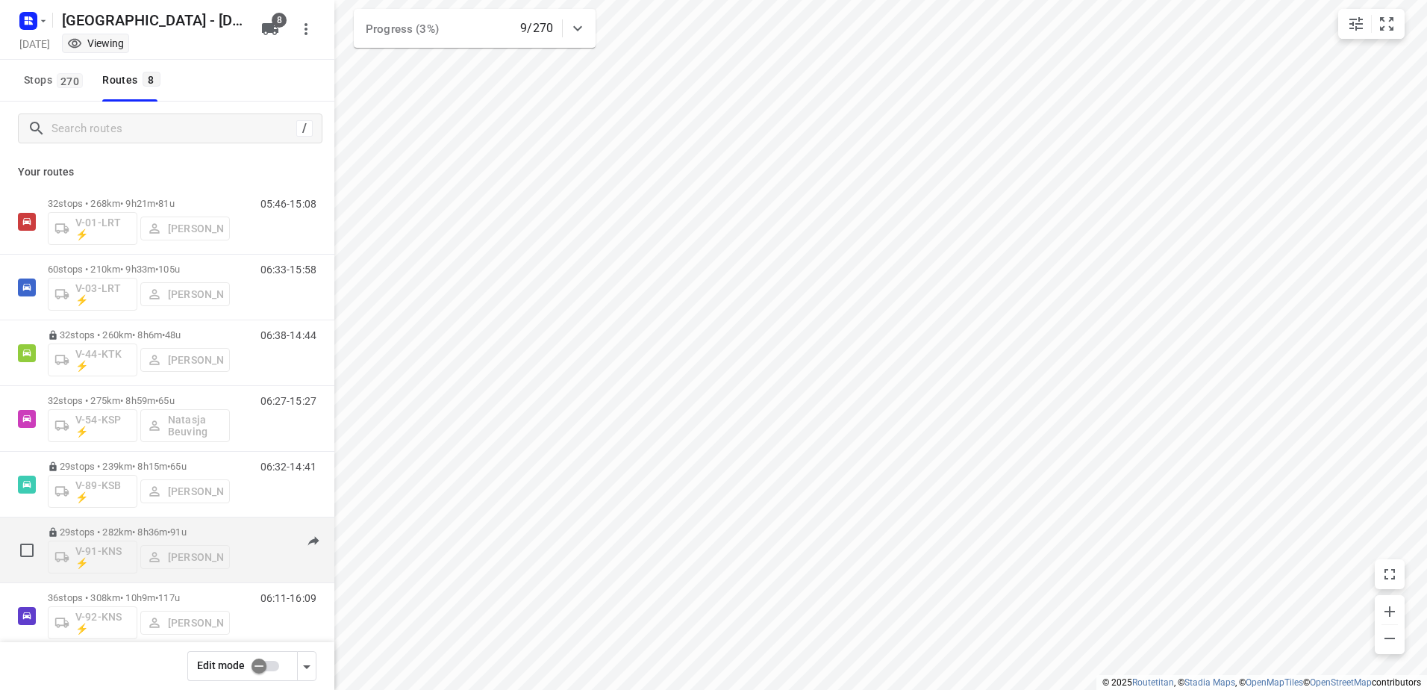
click at [166, 536] on p "29 stops • 282km • 8h36m • 91u" at bounding box center [139, 531] width 182 height 11
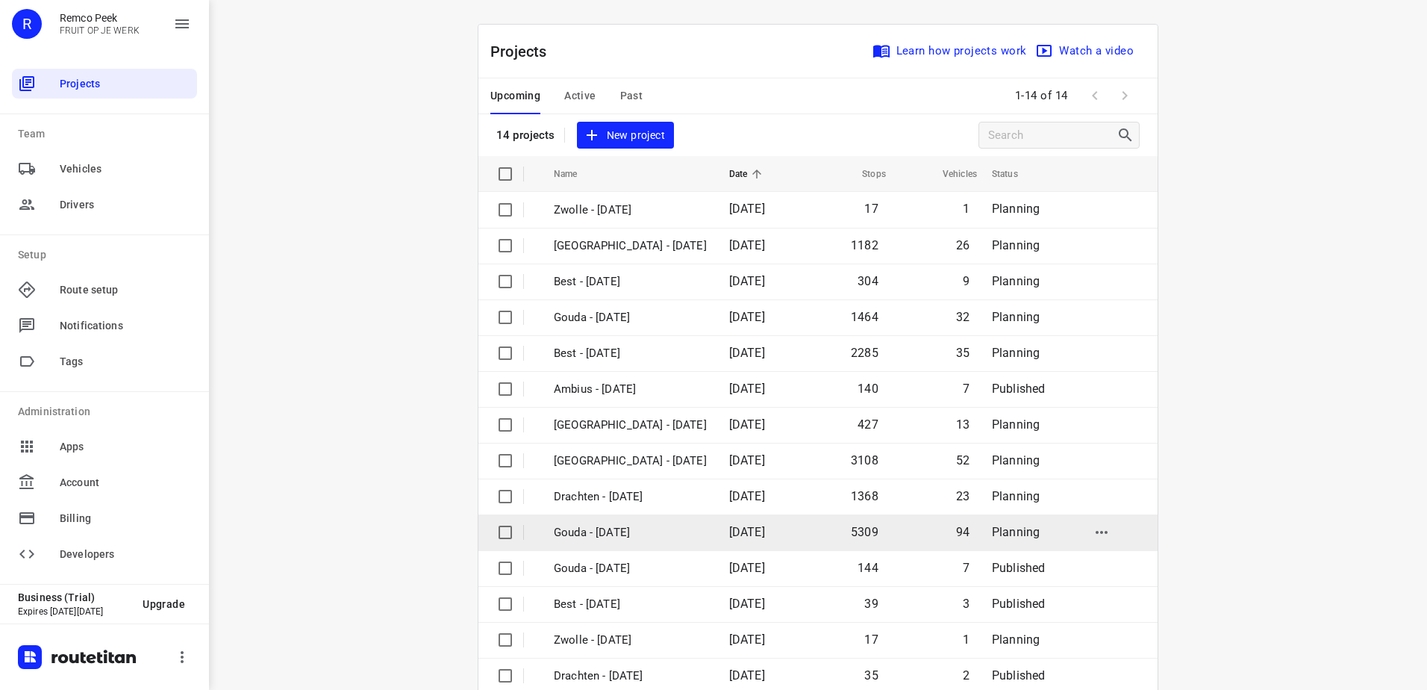
click at [738, 525] on span "[DATE]" at bounding box center [747, 532] width 36 height 14
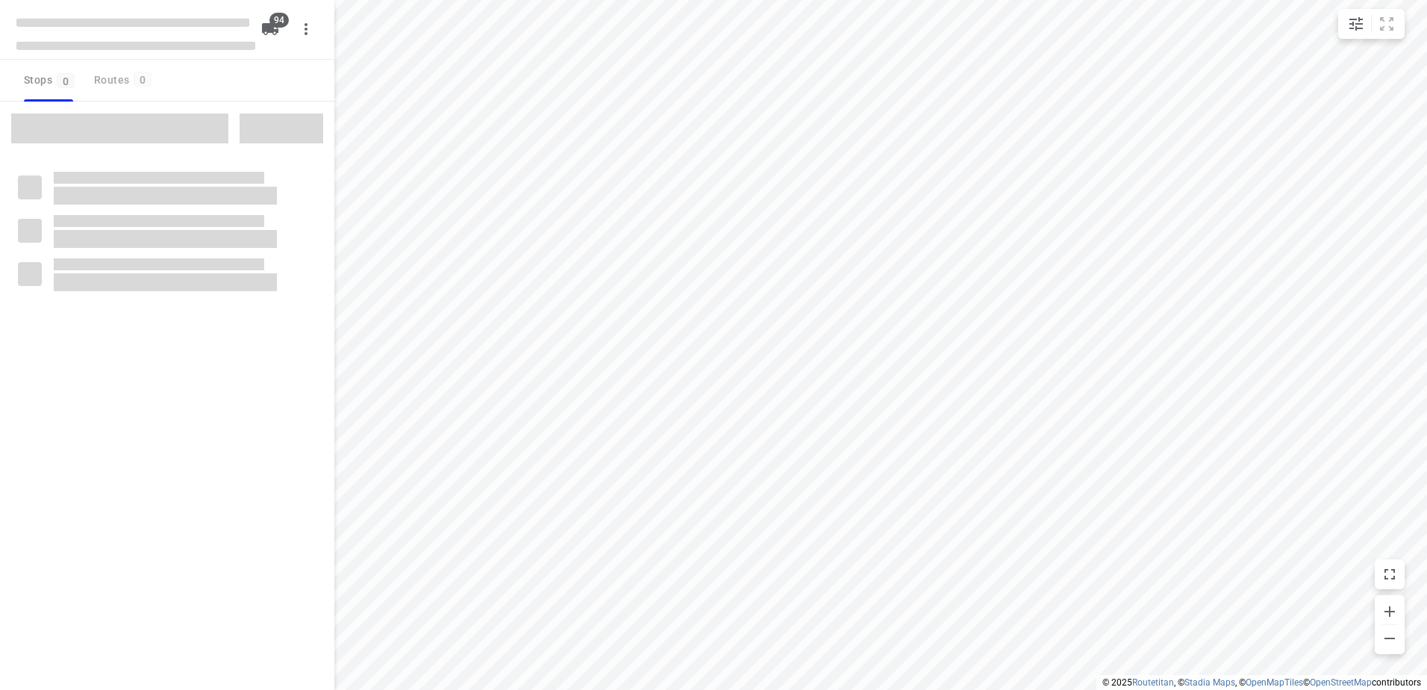
checkbox input "true"
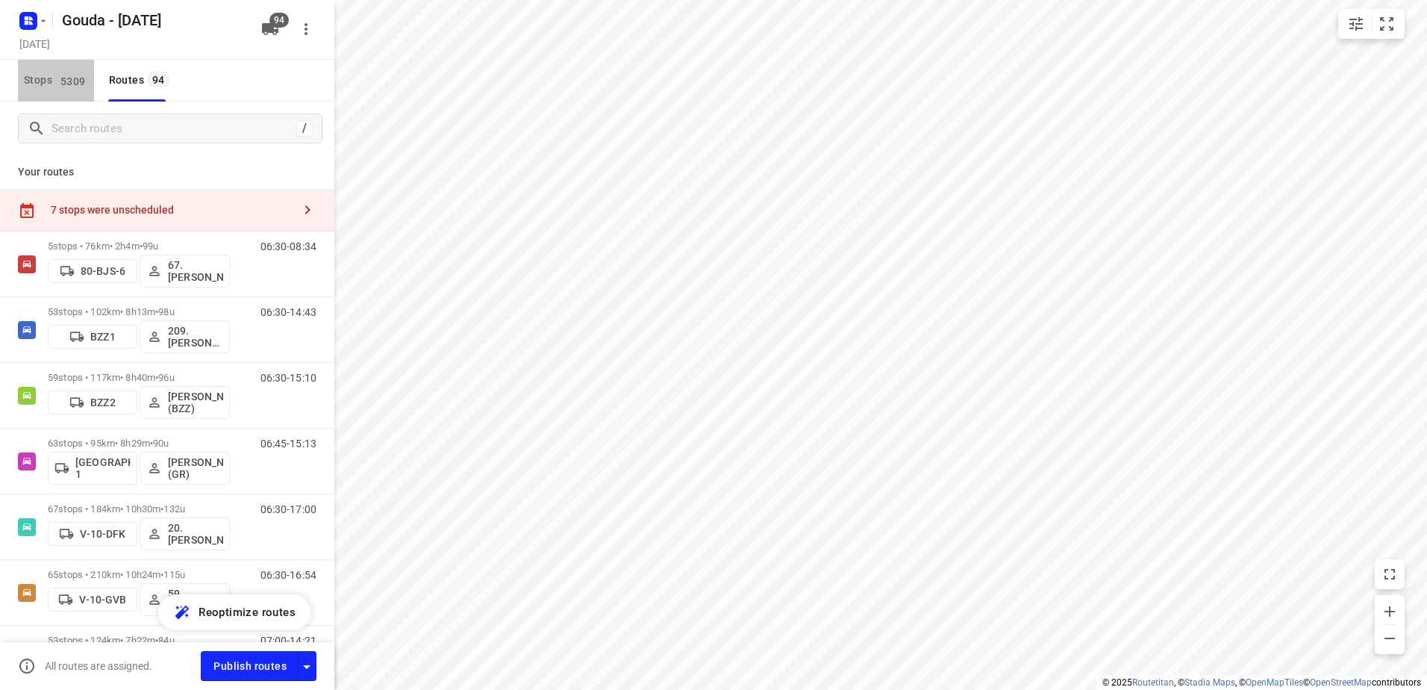
click at [79, 81] on span "5309" at bounding box center [73, 80] width 33 height 15
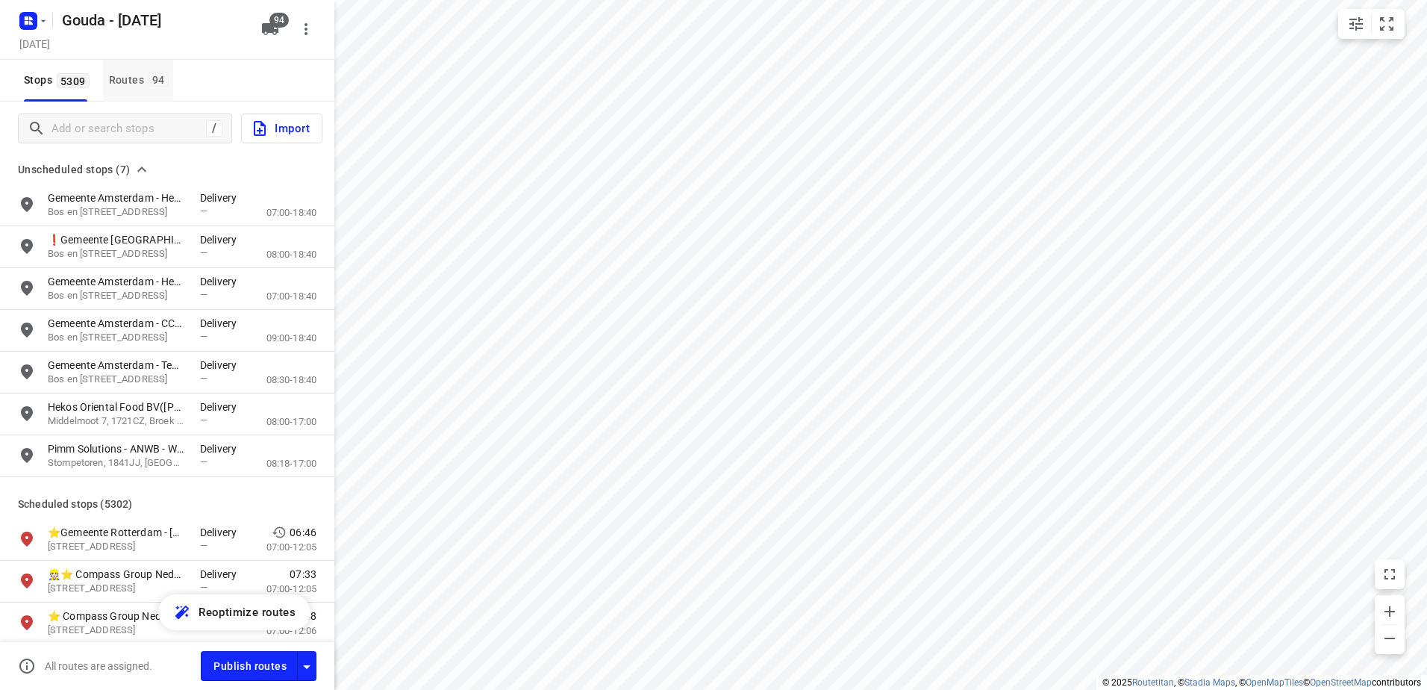
click at [112, 72] on div "Routes 94" at bounding box center [141, 80] width 64 height 19
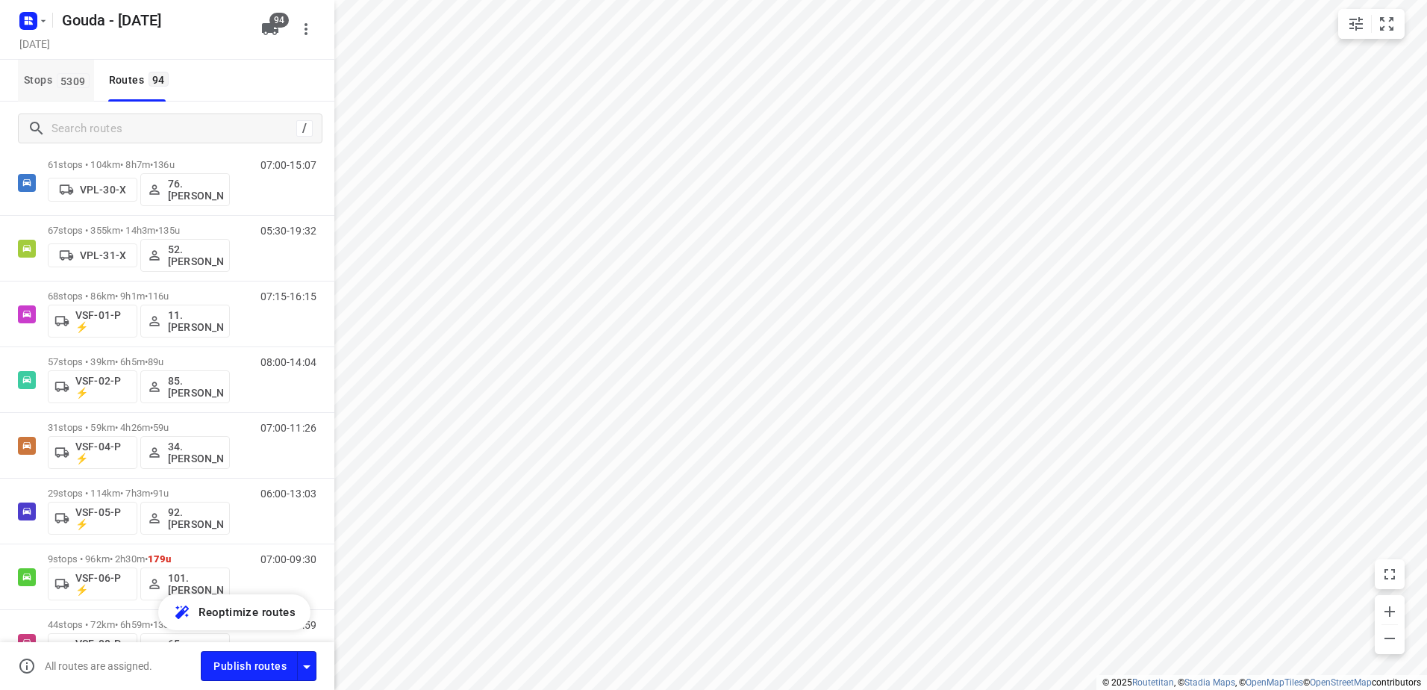
scroll to position [5076, 0]
click at [74, 86] on span "5309" at bounding box center [73, 80] width 33 height 15
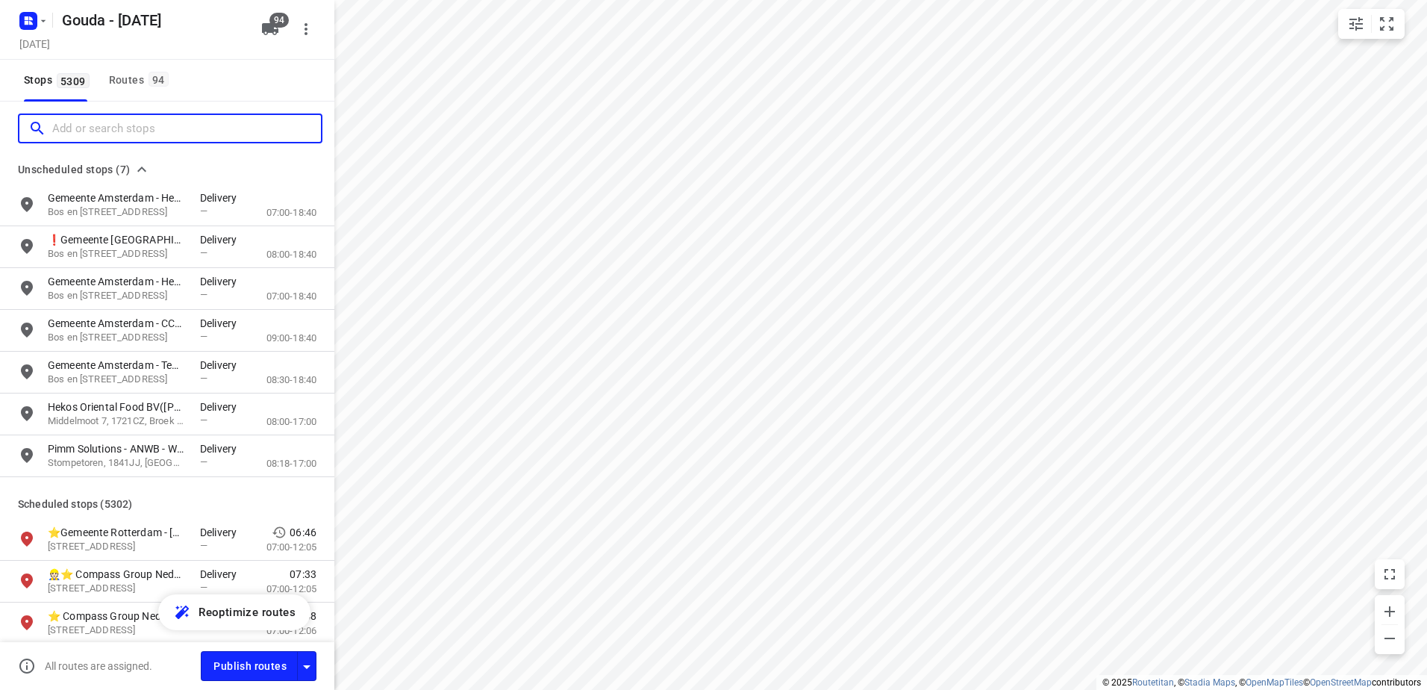
click at [125, 122] on input "Add or search stops" at bounding box center [186, 128] width 269 height 23
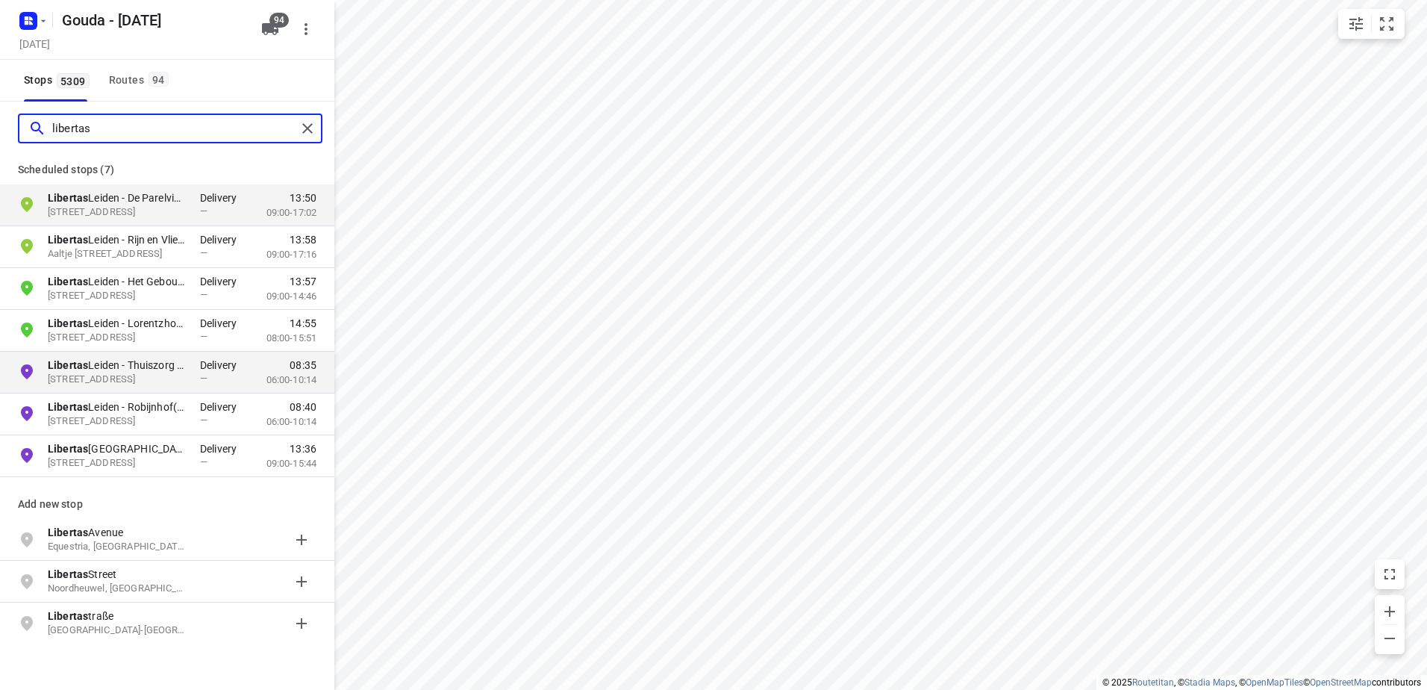
type input "libertas"
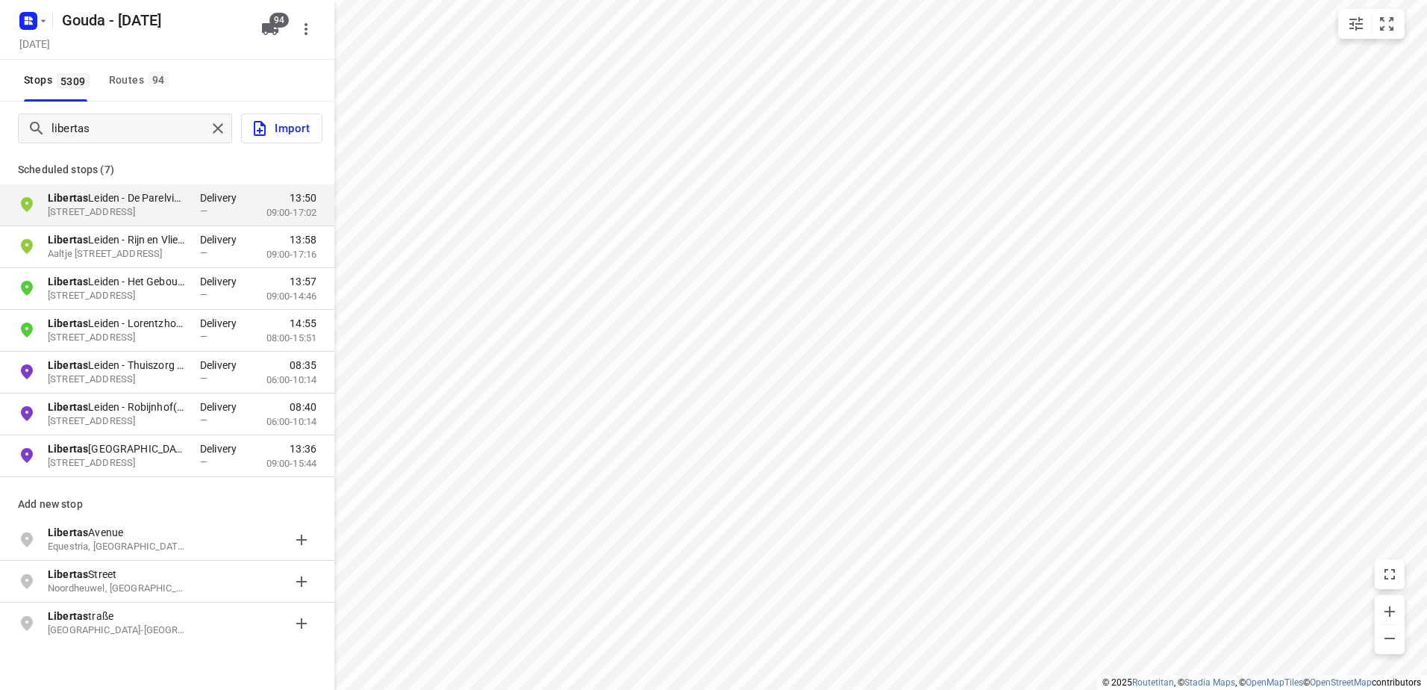
click at [1146, 0] on html "i © 2025 Routetitan , © Stadia Maps , © OpenMapTiles © OpenStreetMap contributo…" at bounding box center [713, 345] width 1427 height 690
click at [155, 72] on span "94" at bounding box center [159, 79] width 20 height 15
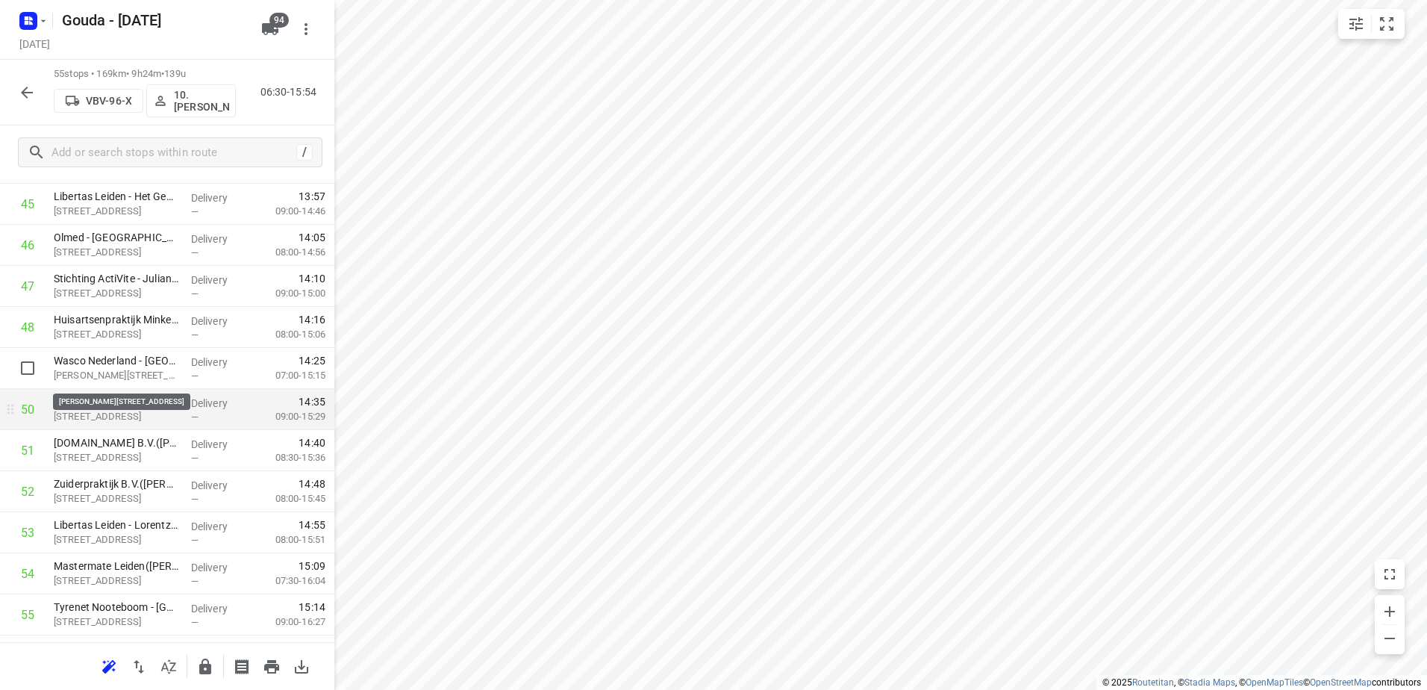
scroll to position [1954, 0]
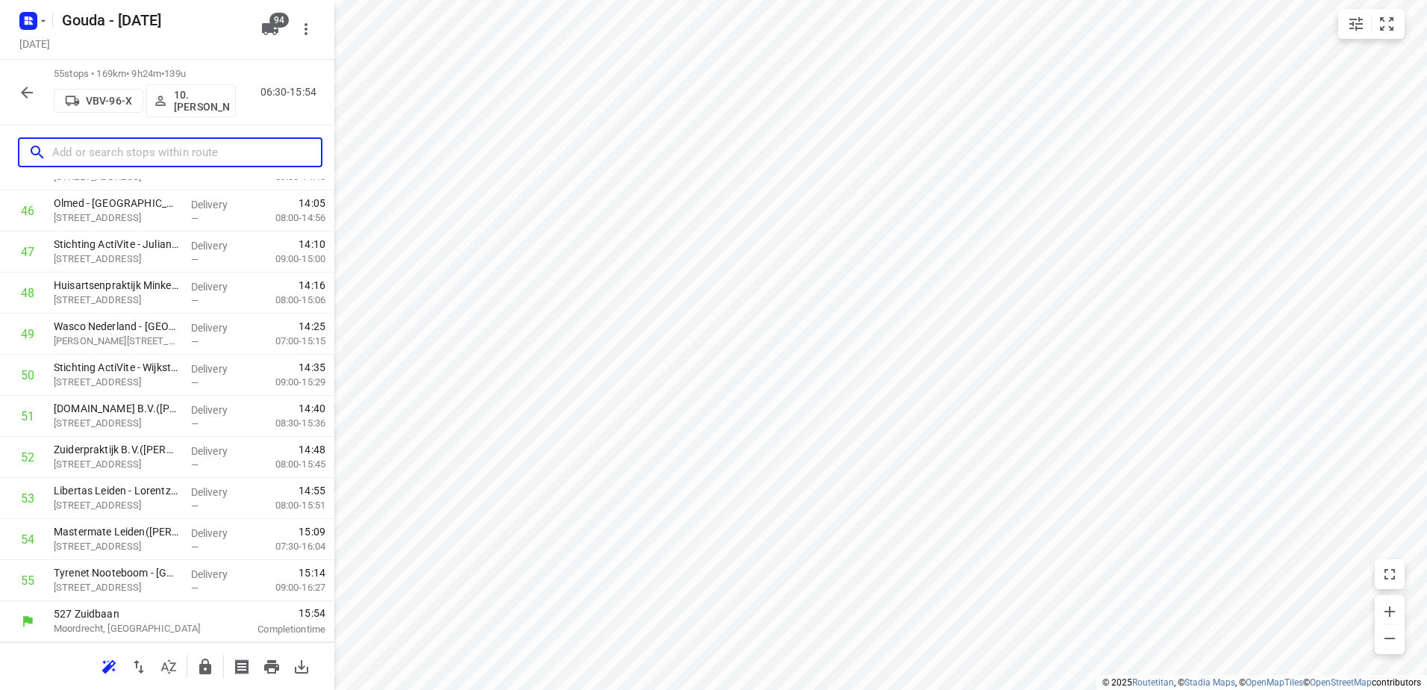
click at [146, 144] on input "text" at bounding box center [186, 152] width 269 height 23
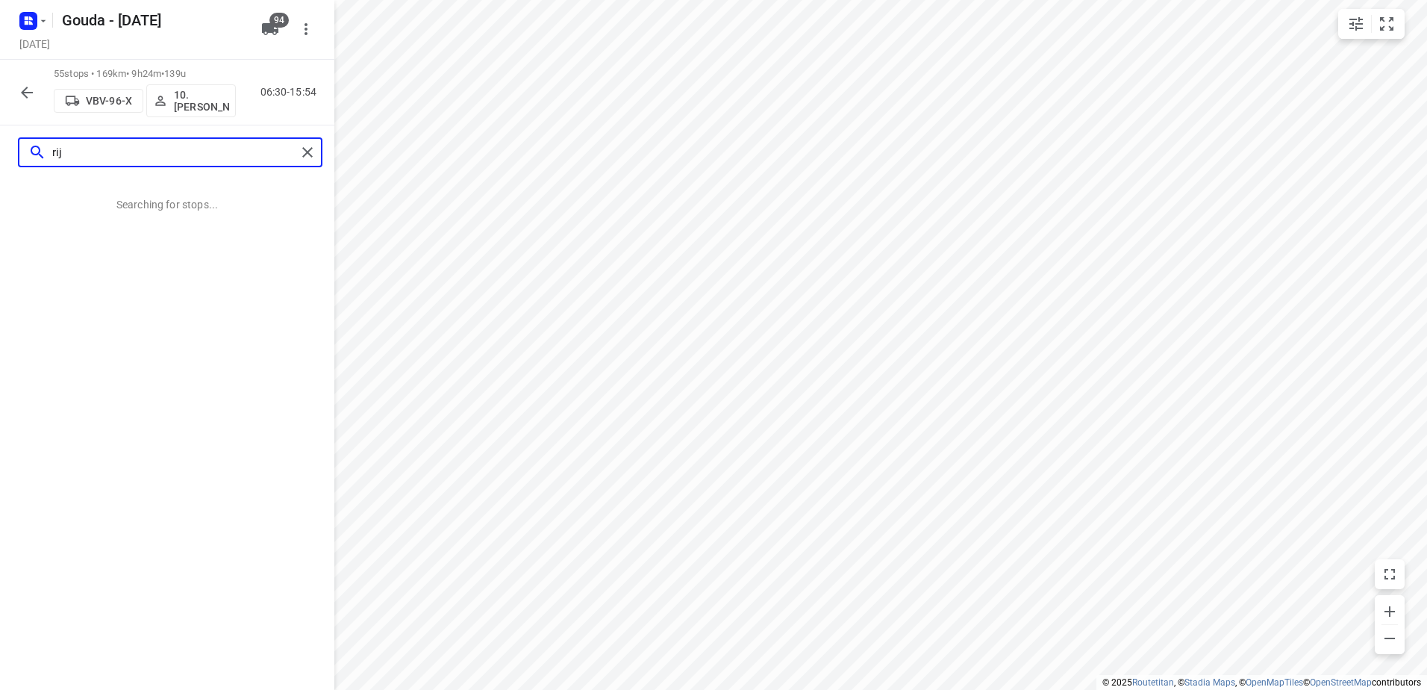
scroll to position [0, 0]
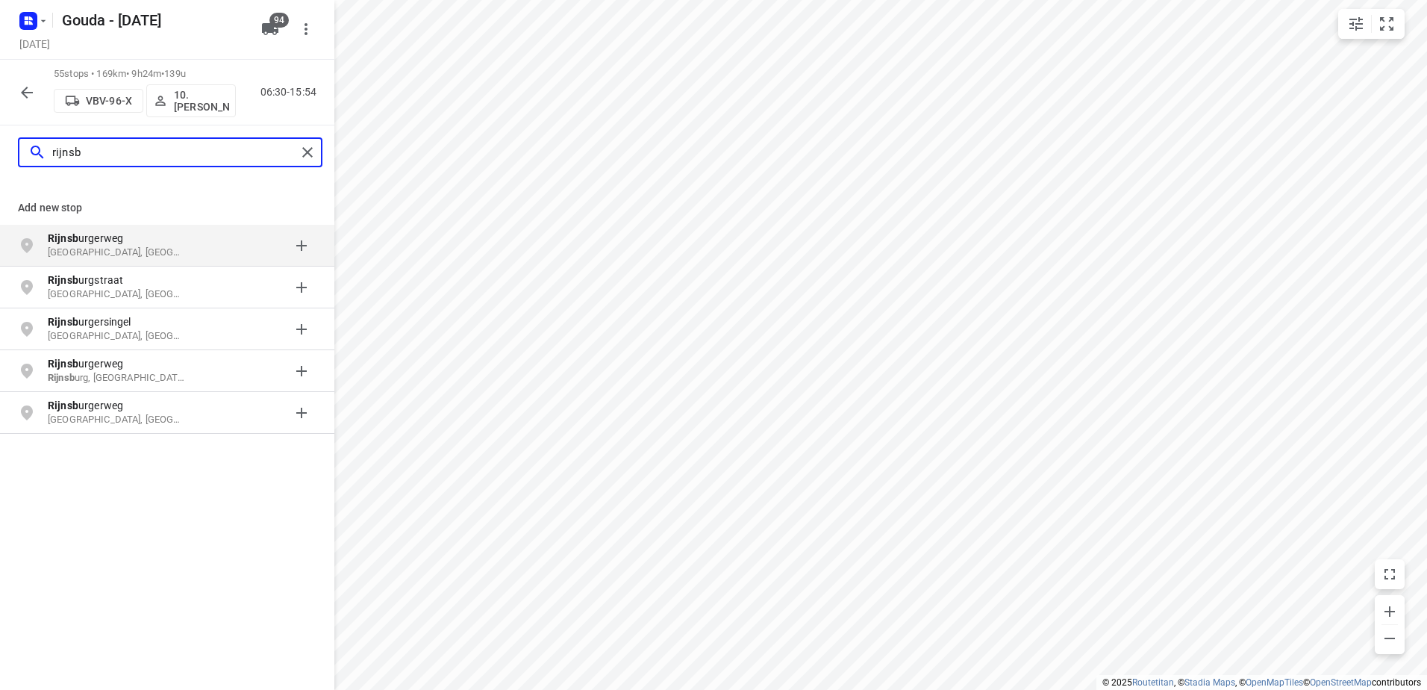
type input "rijnsb"
click at [32, 93] on icon "button" at bounding box center [27, 93] width 12 height 12
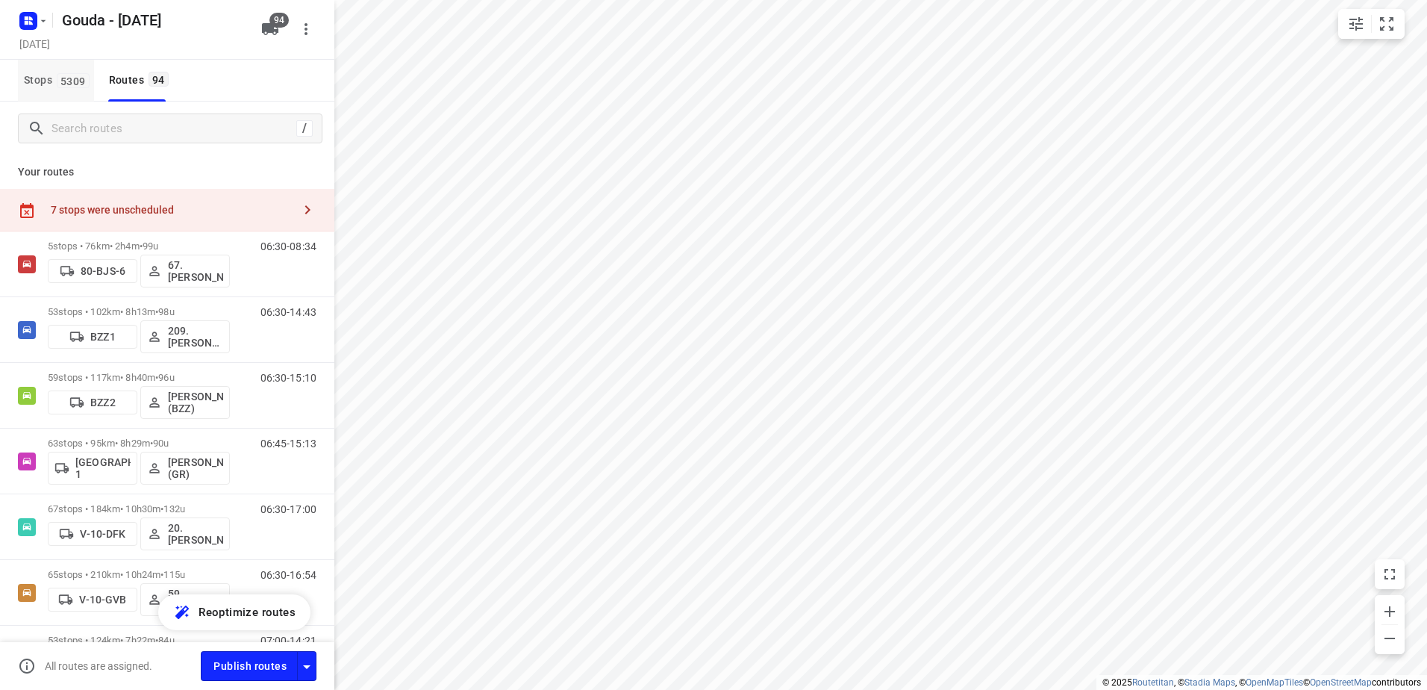
click at [66, 86] on span "5309" at bounding box center [73, 80] width 33 height 15
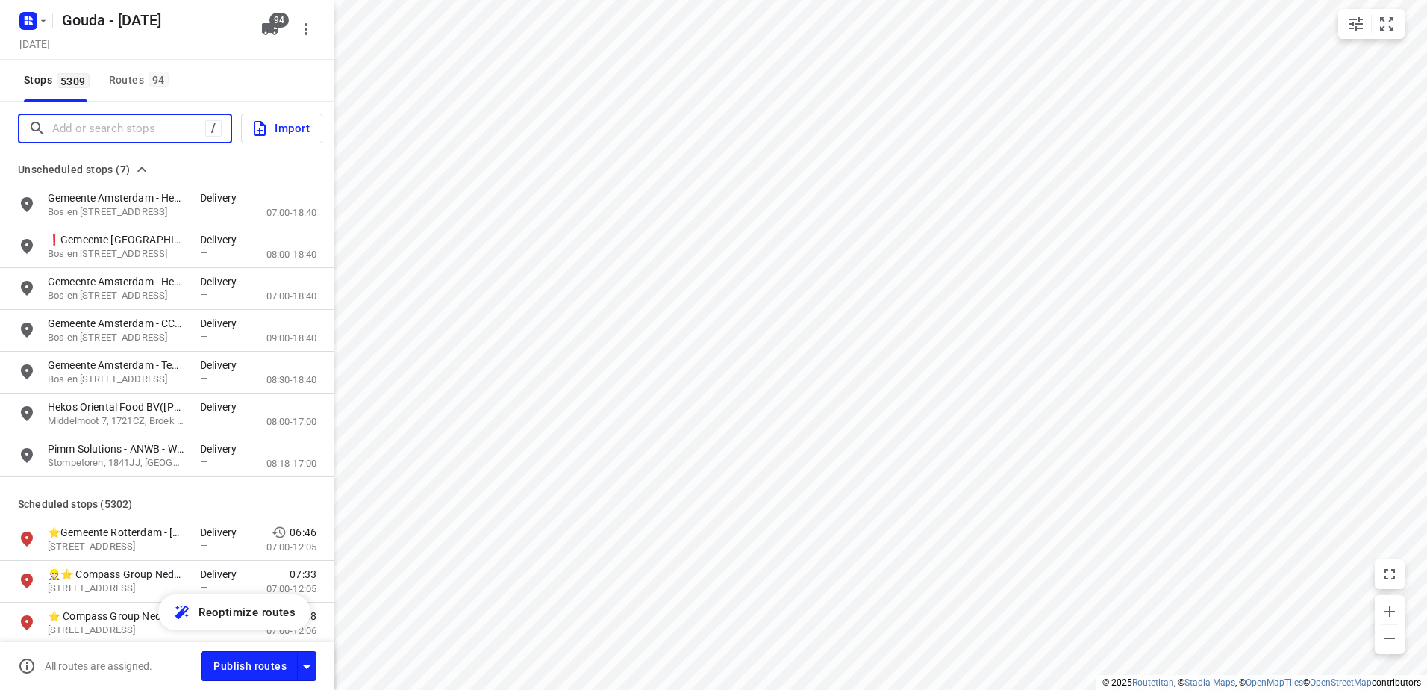
drag, startPoint x: 103, startPoint y: 124, endPoint x: 102, endPoint y: 137, distance: 12.7
click at [103, 125] on input "Add or search stops" at bounding box center [126, 128] width 149 height 23
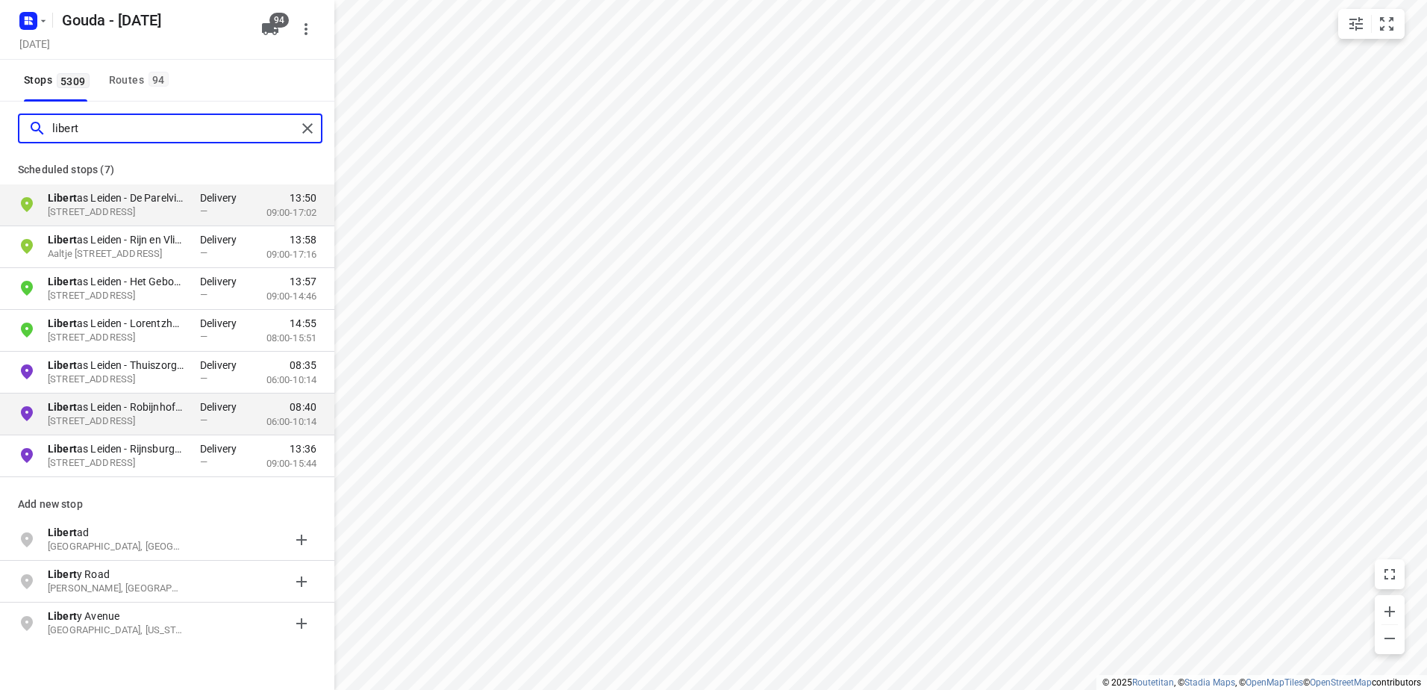
type input "libert"
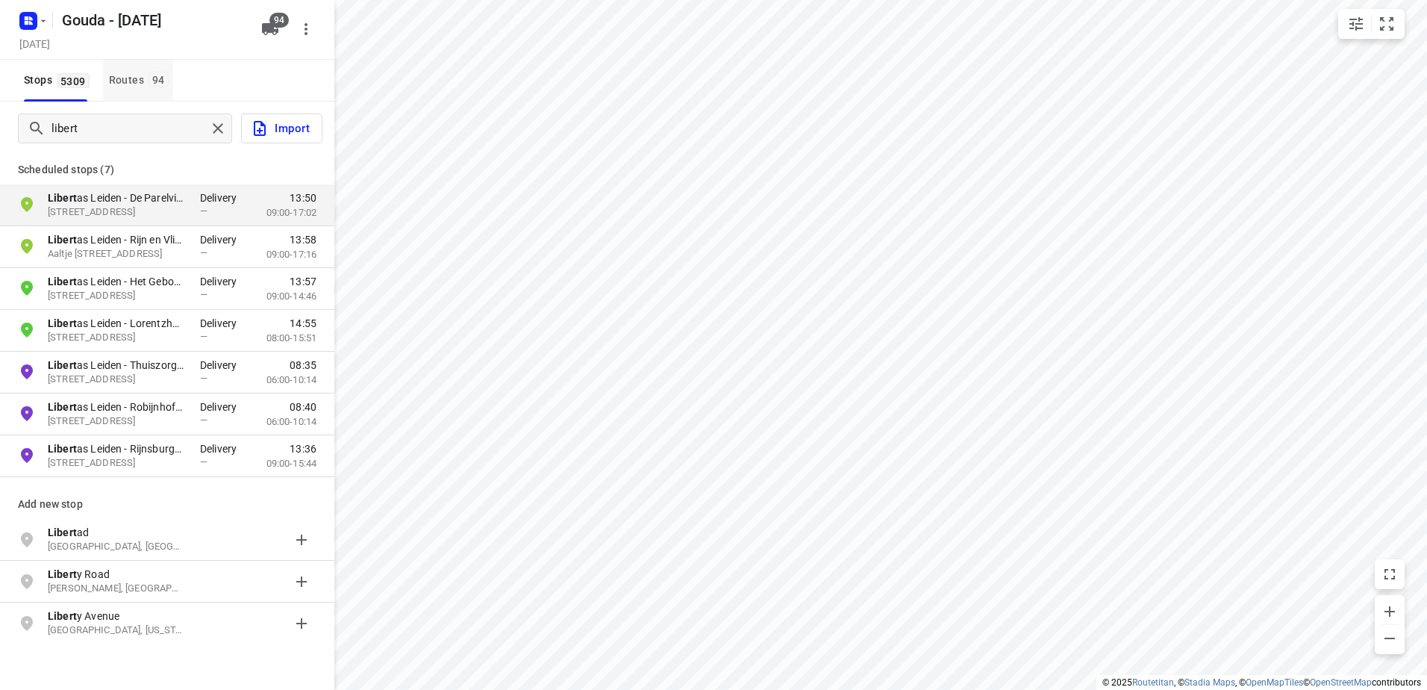
click at [134, 75] on div "Routes 94" at bounding box center [141, 80] width 64 height 19
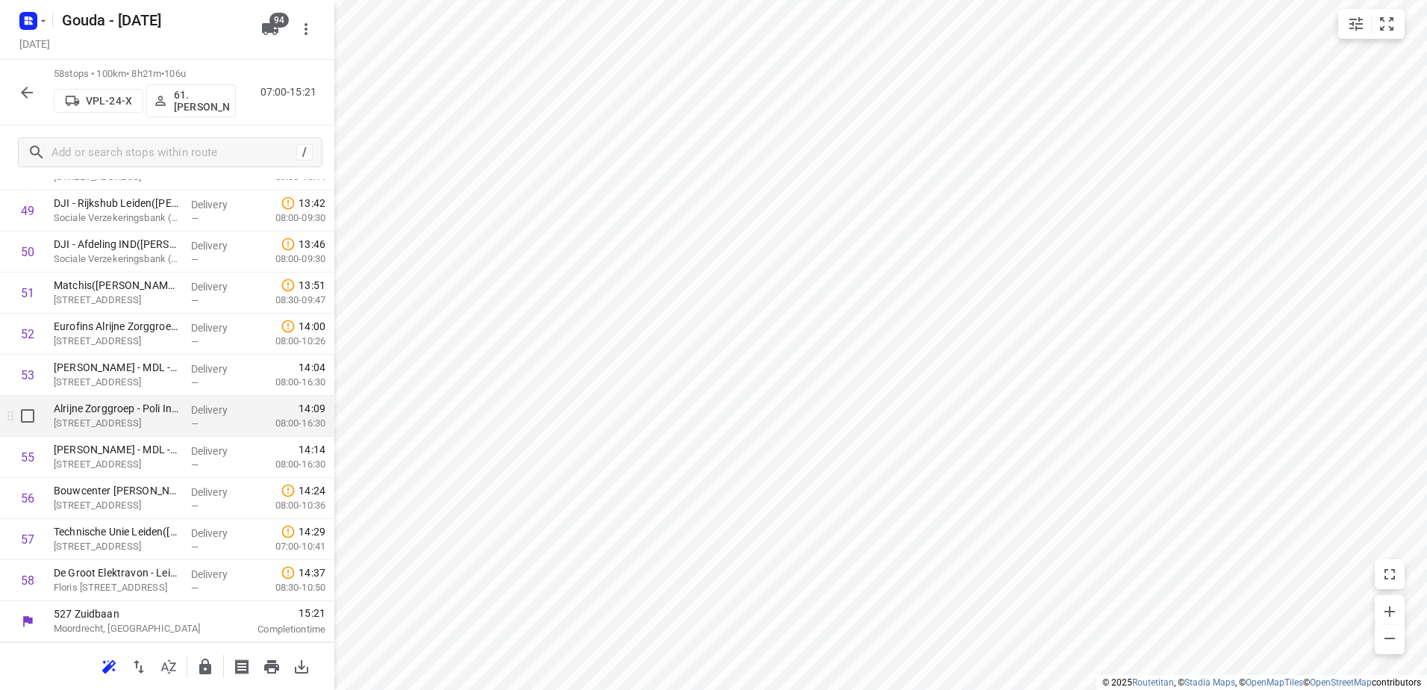
scroll to position [1853, 0]
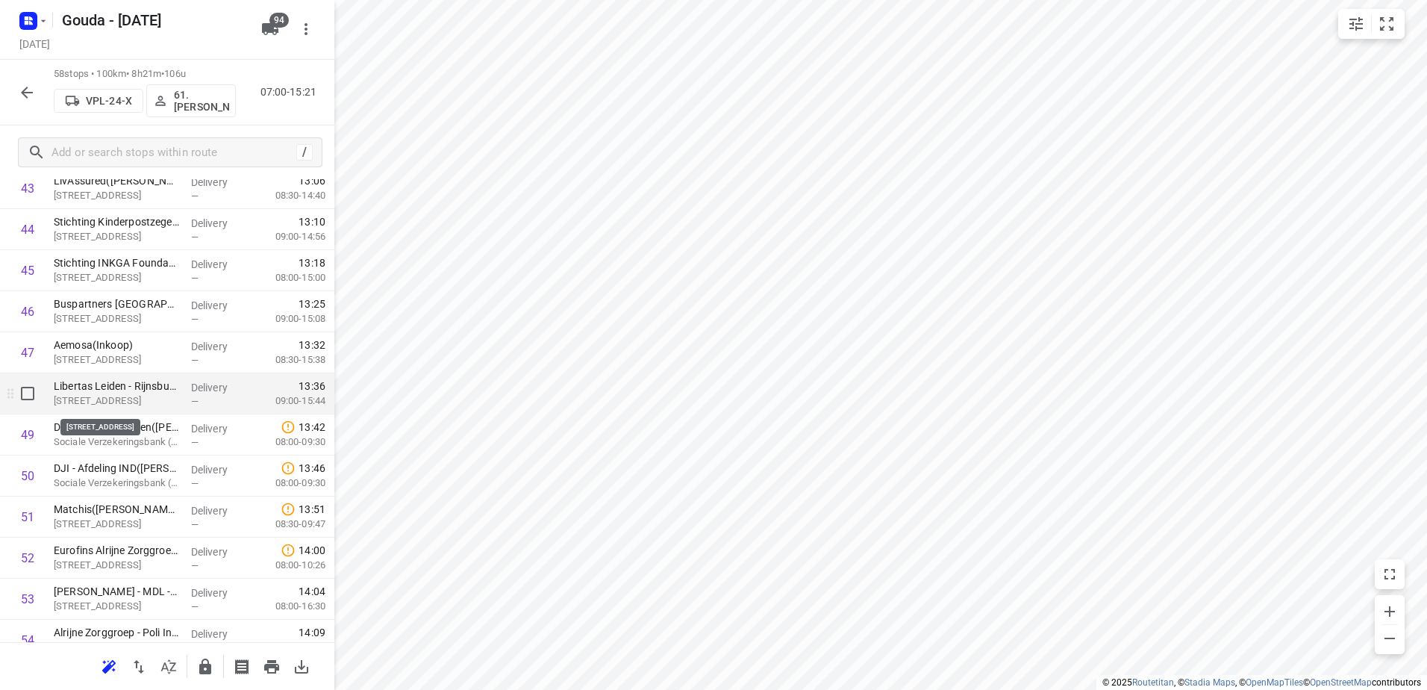
click at [158, 397] on p "Rijnsburgersingel 60, Leiden" at bounding box center [116, 400] width 125 height 15
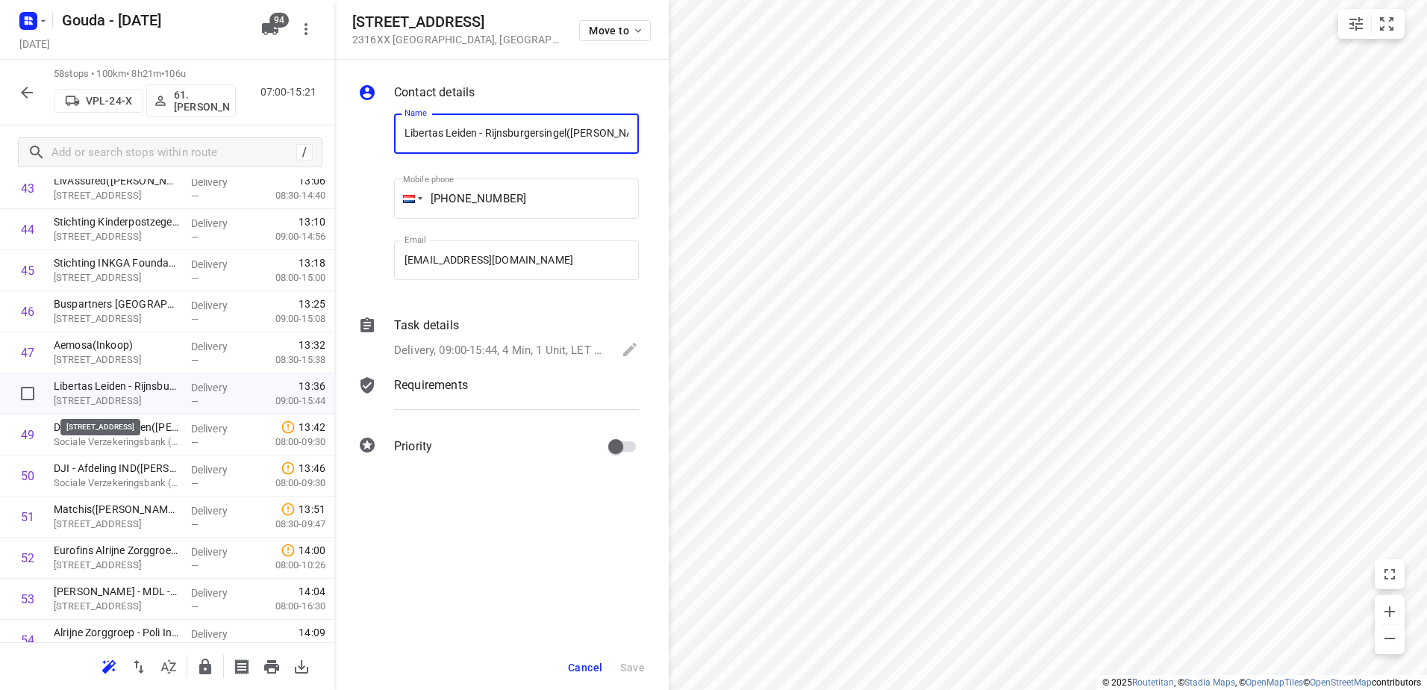
scroll to position [0, 15]
click at [544, 354] on p "Delivery, 09:00-15:44, 4 Min, 1 Unit, LET OP! Altijd het BIO kaartje uit de FB …" at bounding box center [500, 350] width 213 height 17
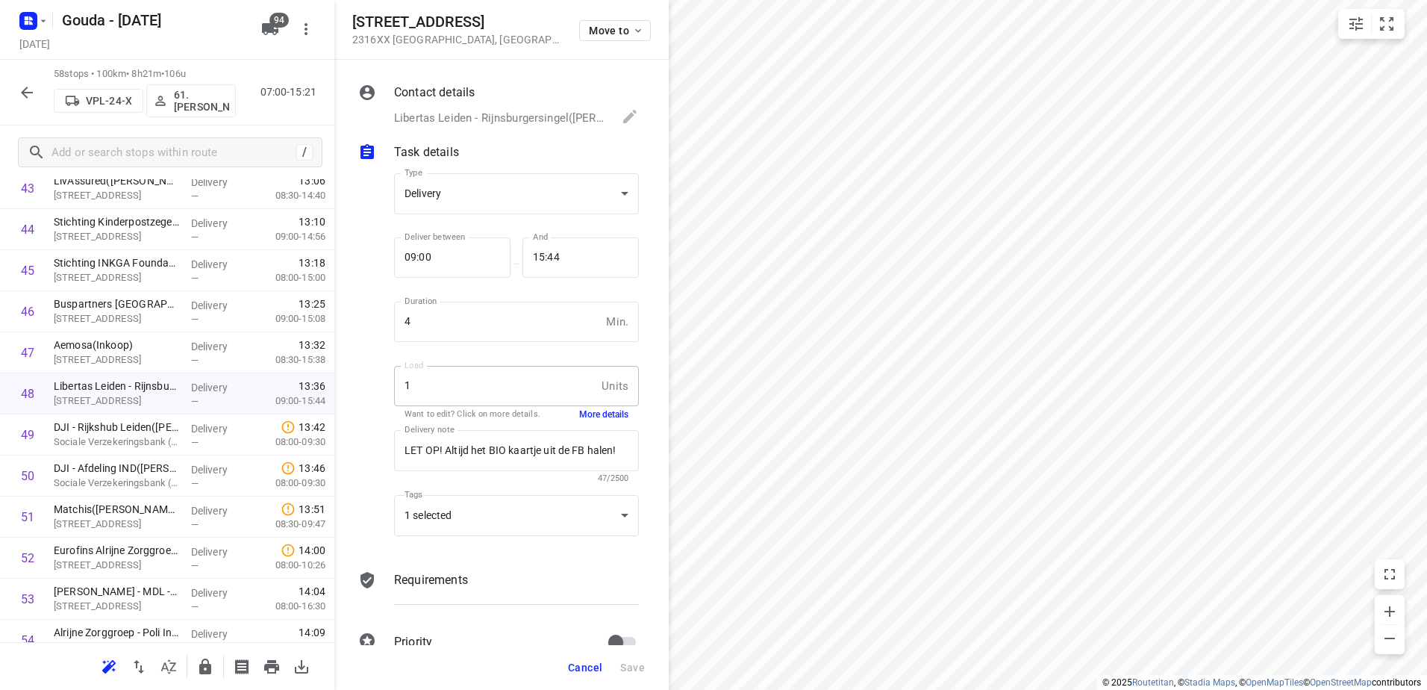
scroll to position [0, 0]
click at [437, 580] on p "Requirements" at bounding box center [431, 580] width 74 height 18
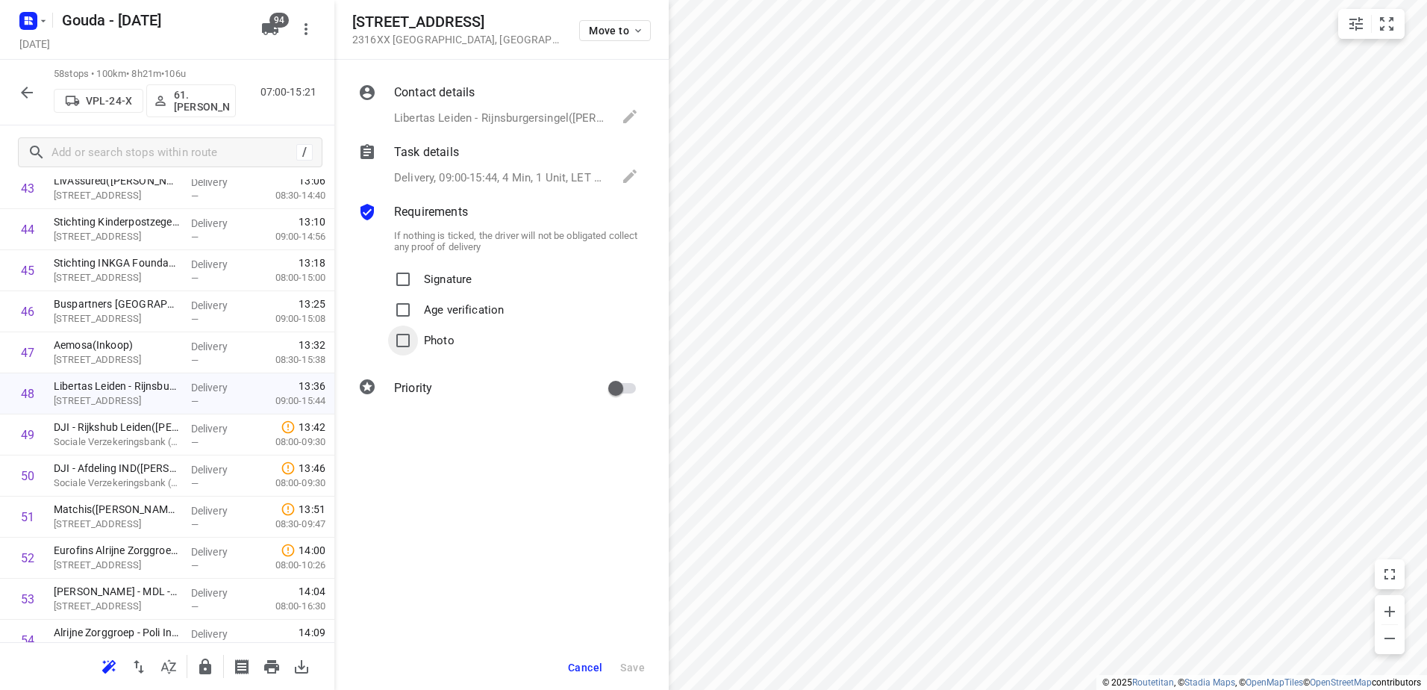
click at [400, 340] on input "Photo" at bounding box center [403, 340] width 30 height 30
checkbox input "true"
click at [633, 668] on span "Save" at bounding box center [632, 667] width 25 height 12
